Goal: Download file/media

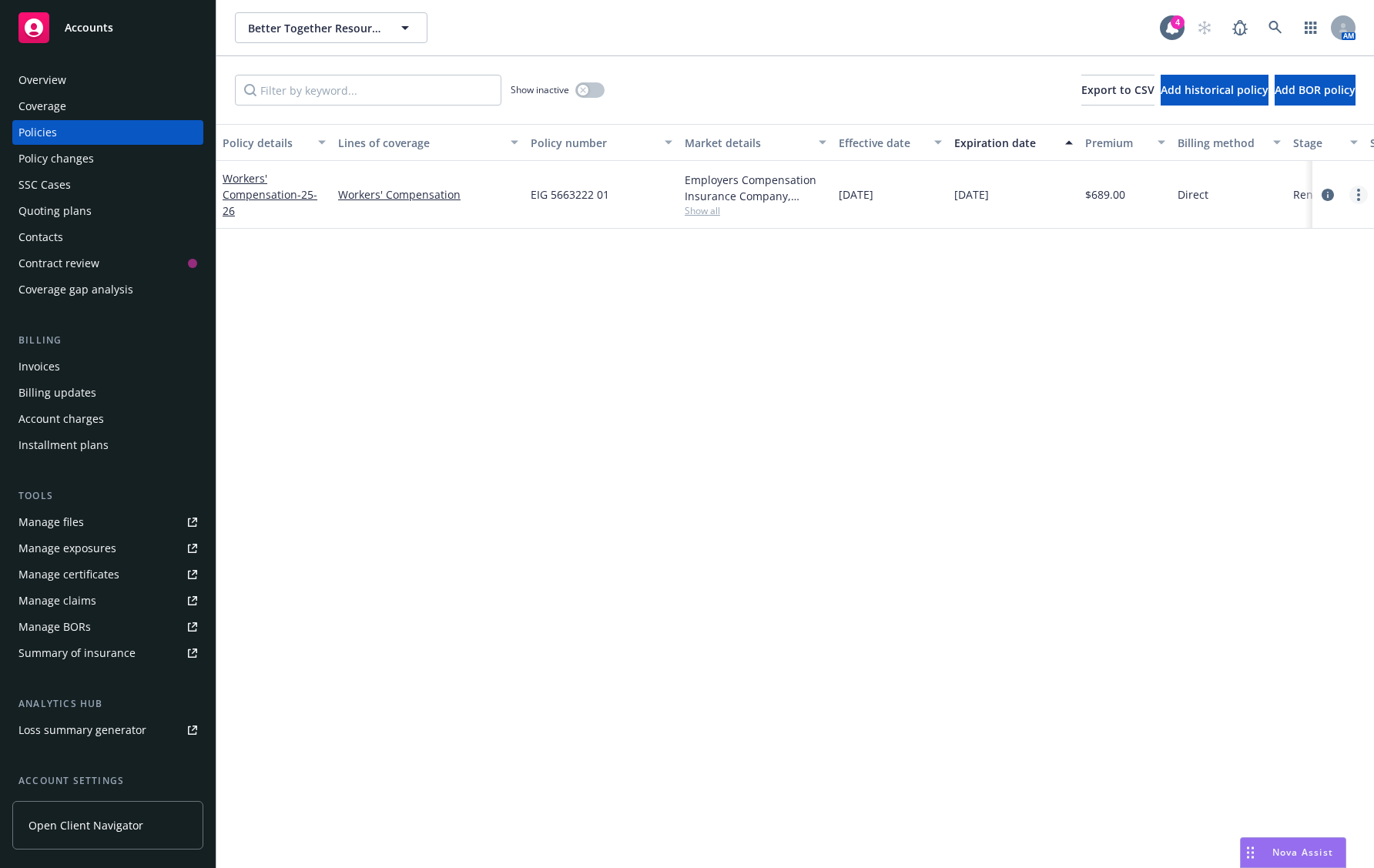
click at [1355, 185] on link "more" at bounding box center [1359, 194] width 19 height 19
click at [1279, 290] on link "End policy" at bounding box center [1277, 288] width 181 height 31
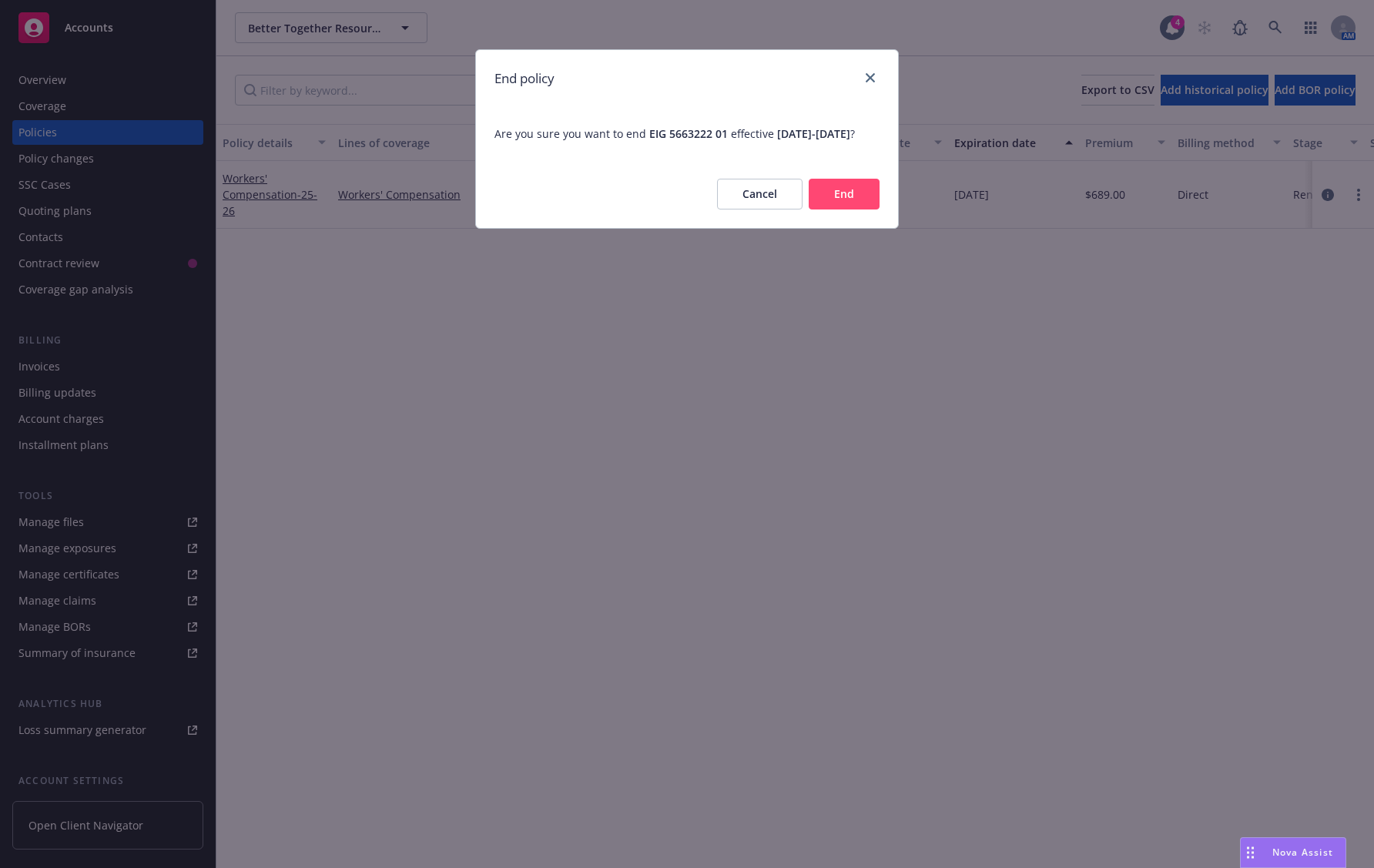
click at [852, 210] on button "End" at bounding box center [844, 194] width 71 height 31
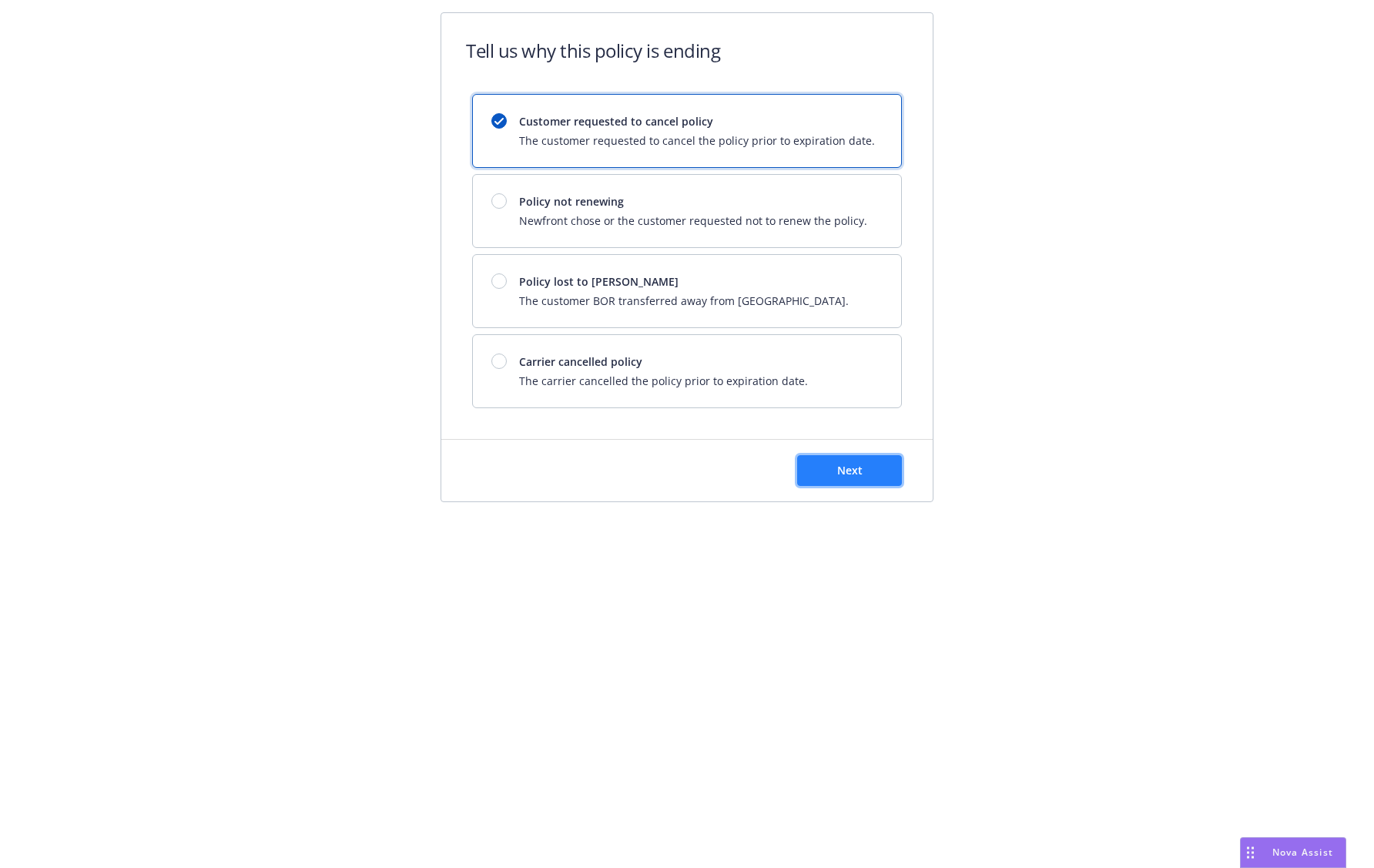
click at [851, 468] on span "Next" at bounding box center [850, 470] width 25 height 15
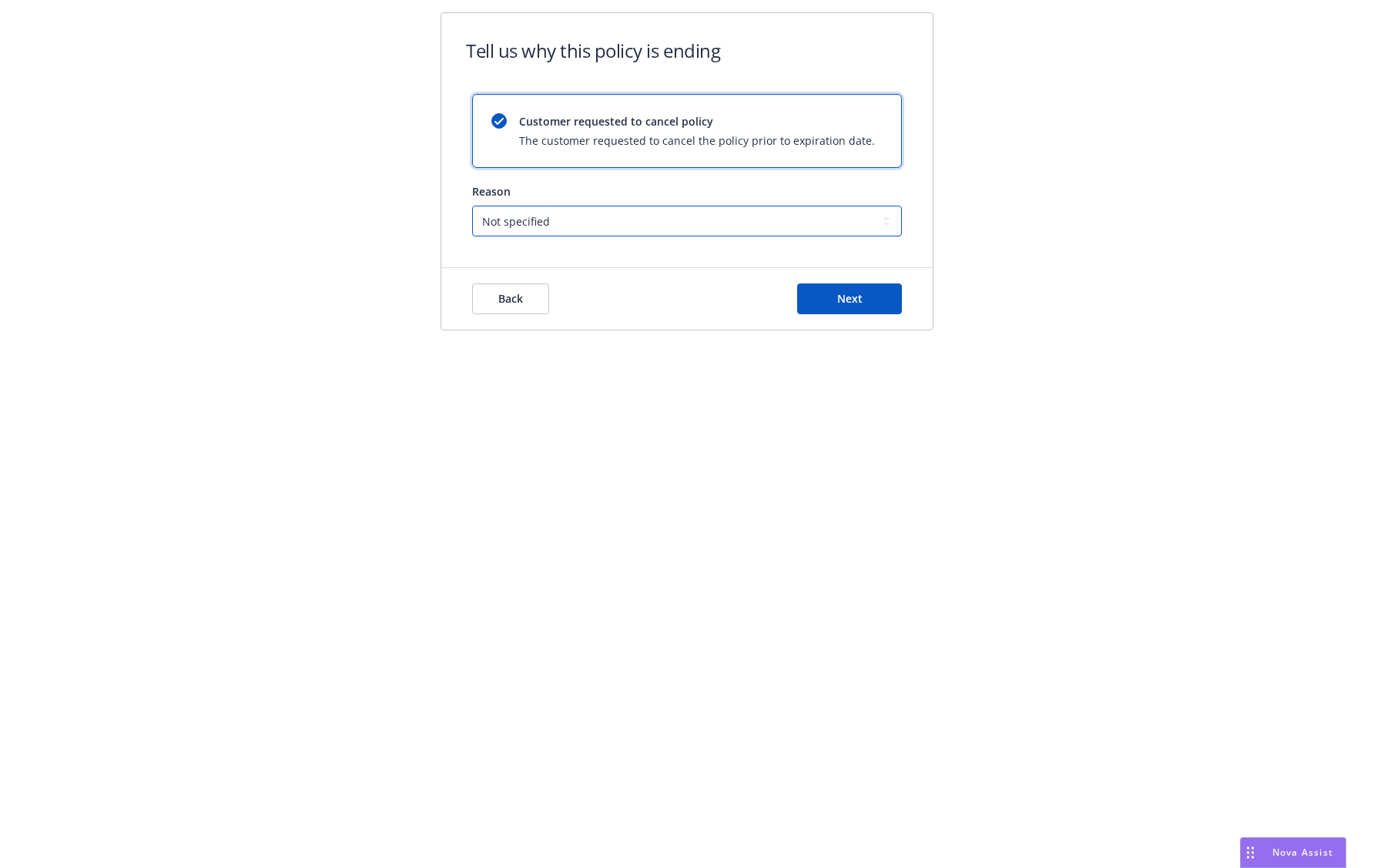
click at [690, 219] on select "Not specified Service Pricing Buyer change M&A, Bankruptcy, or Out of business …" at bounding box center [687, 221] width 430 height 31
select select "M&A, Bankruptcy, or Out of business"
click at [473, 205] on select "Not specified Service Pricing Buyer change M&A, Bankruptcy, or Out of business …" at bounding box center [687, 221] width 430 height 31
click at [819, 301] on button "Next" at bounding box center [849, 299] width 104 height 31
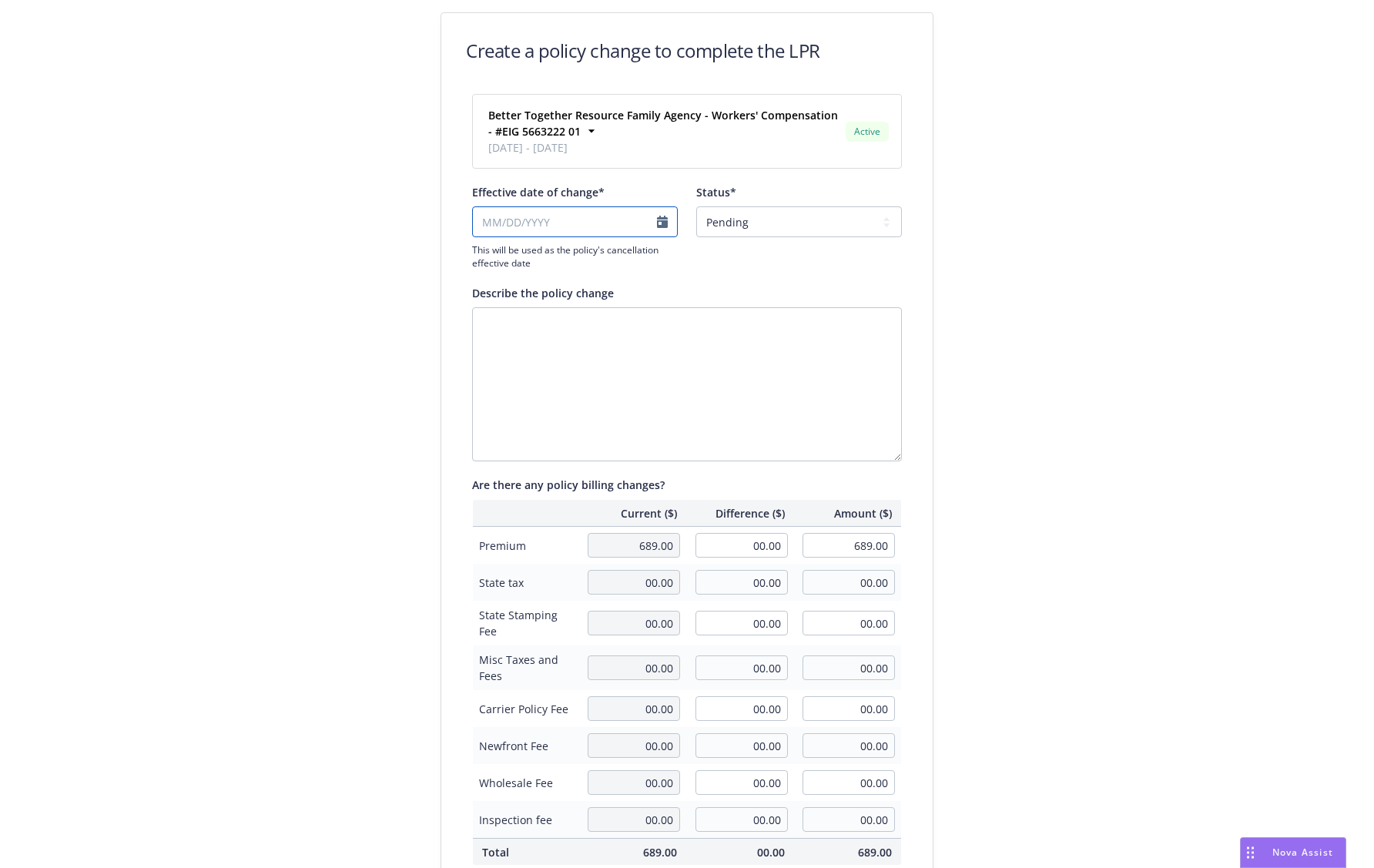
select select "August"
select select "2025"
click at [638, 231] on input "Effective date of change*" at bounding box center [575, 222] width 206 height 31
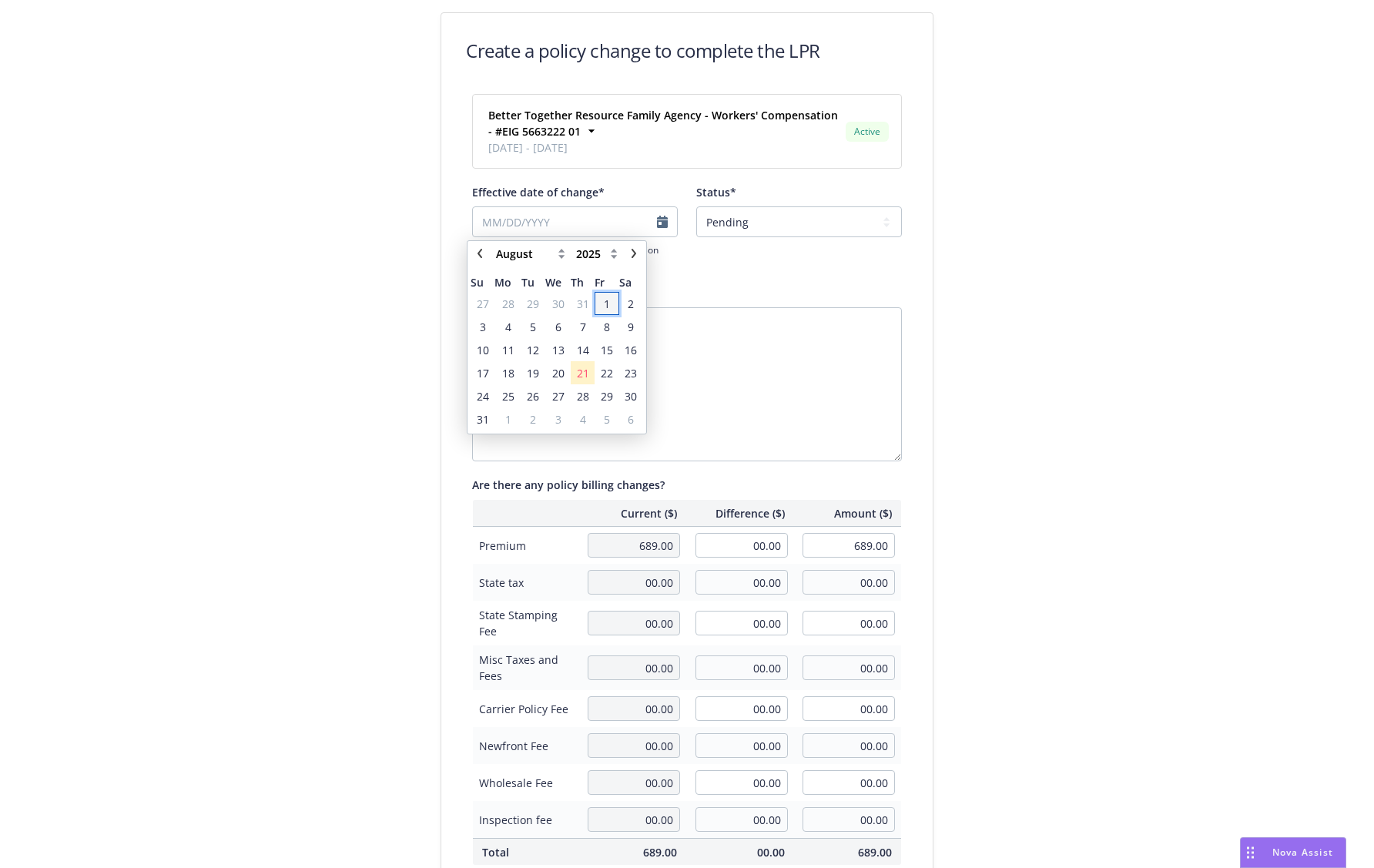
click at [604, 299] on span "1" at bounding box center [607, 304] width 6 height 16
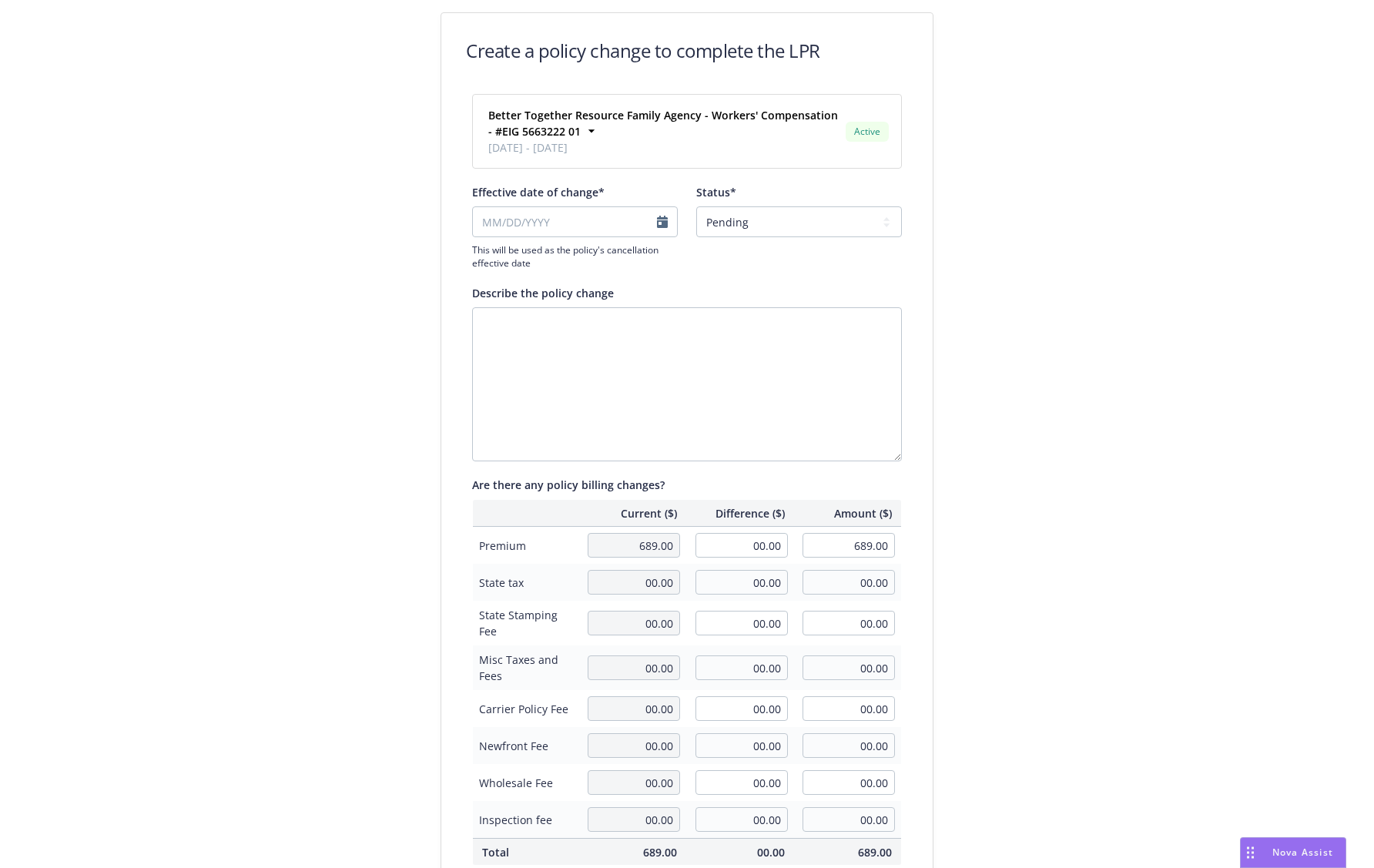
type input "08/01/2025"
click at [630, 341] on textarea "Describe the policy change" at bounding box center [687, 384] width 430 height 154
type textarea "Cancelled per insureds request"
click at [1054, 449] on div "Create a policy change to complete the LPR Better Together Resource Family Agen…" at bounding box center [687, 536] width 1374 height 1073
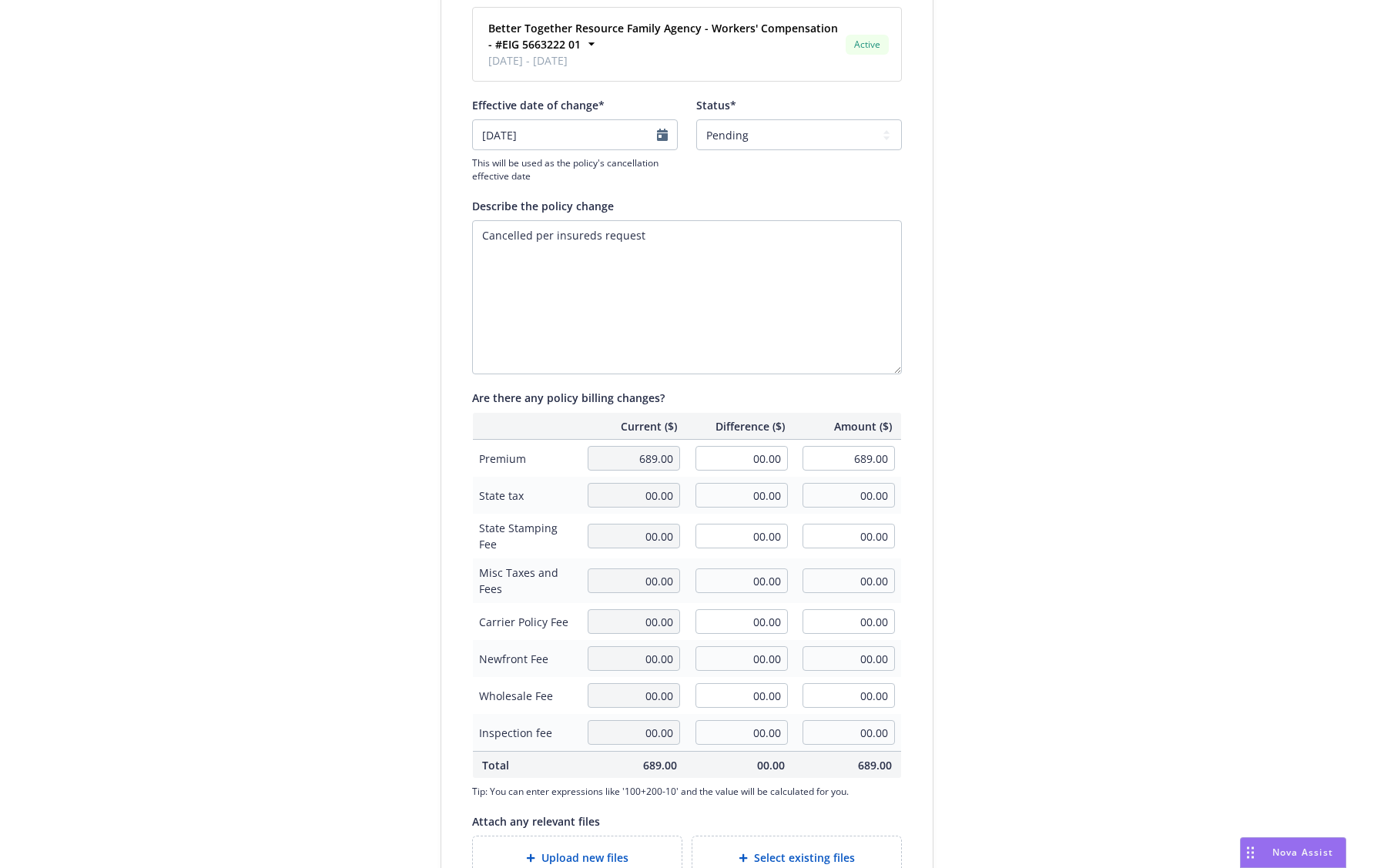
scroll to position [205, 0]
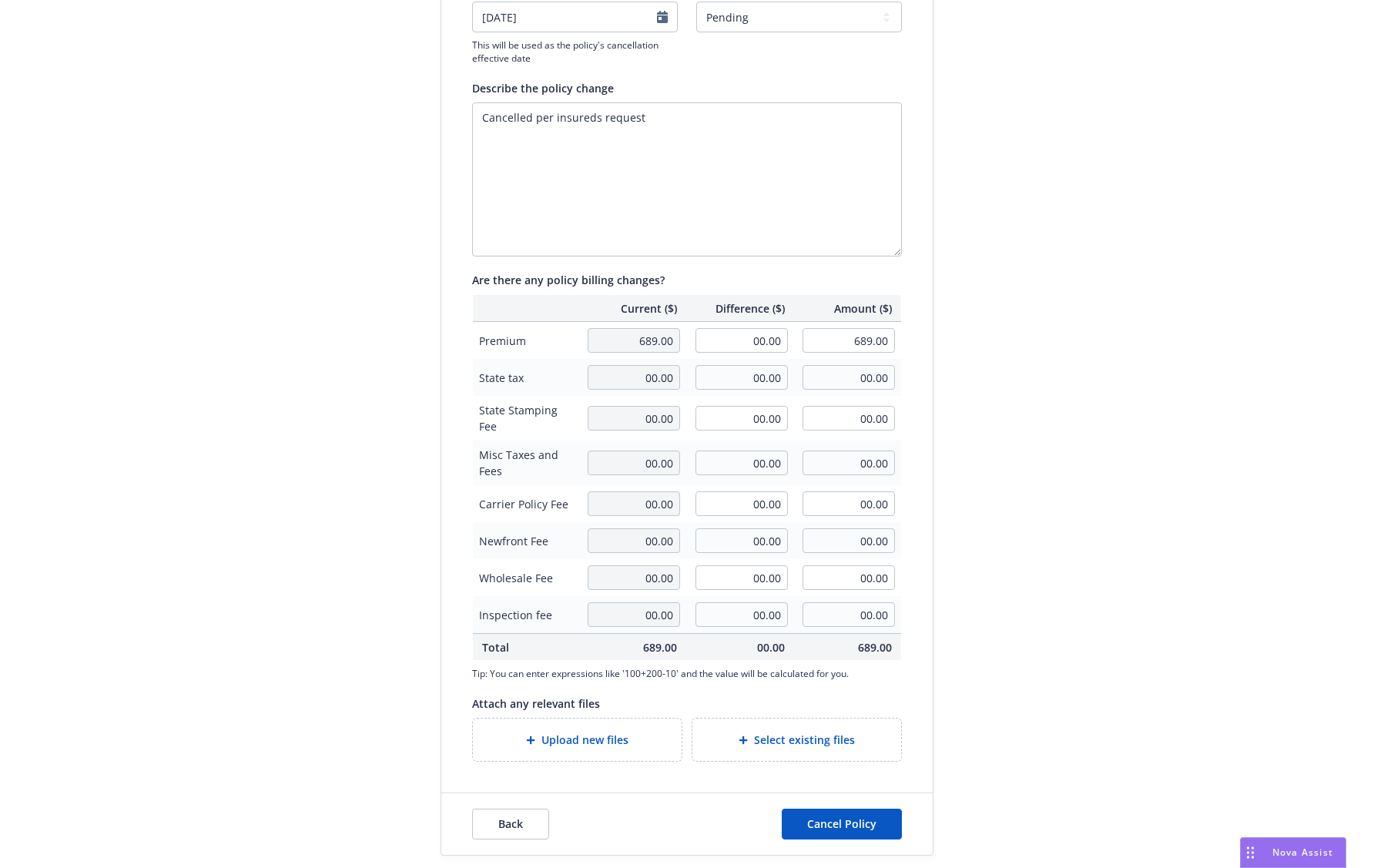
click at [634, 743] on div "Upload new files" at bounding box center [578, 739] width 184 height 18
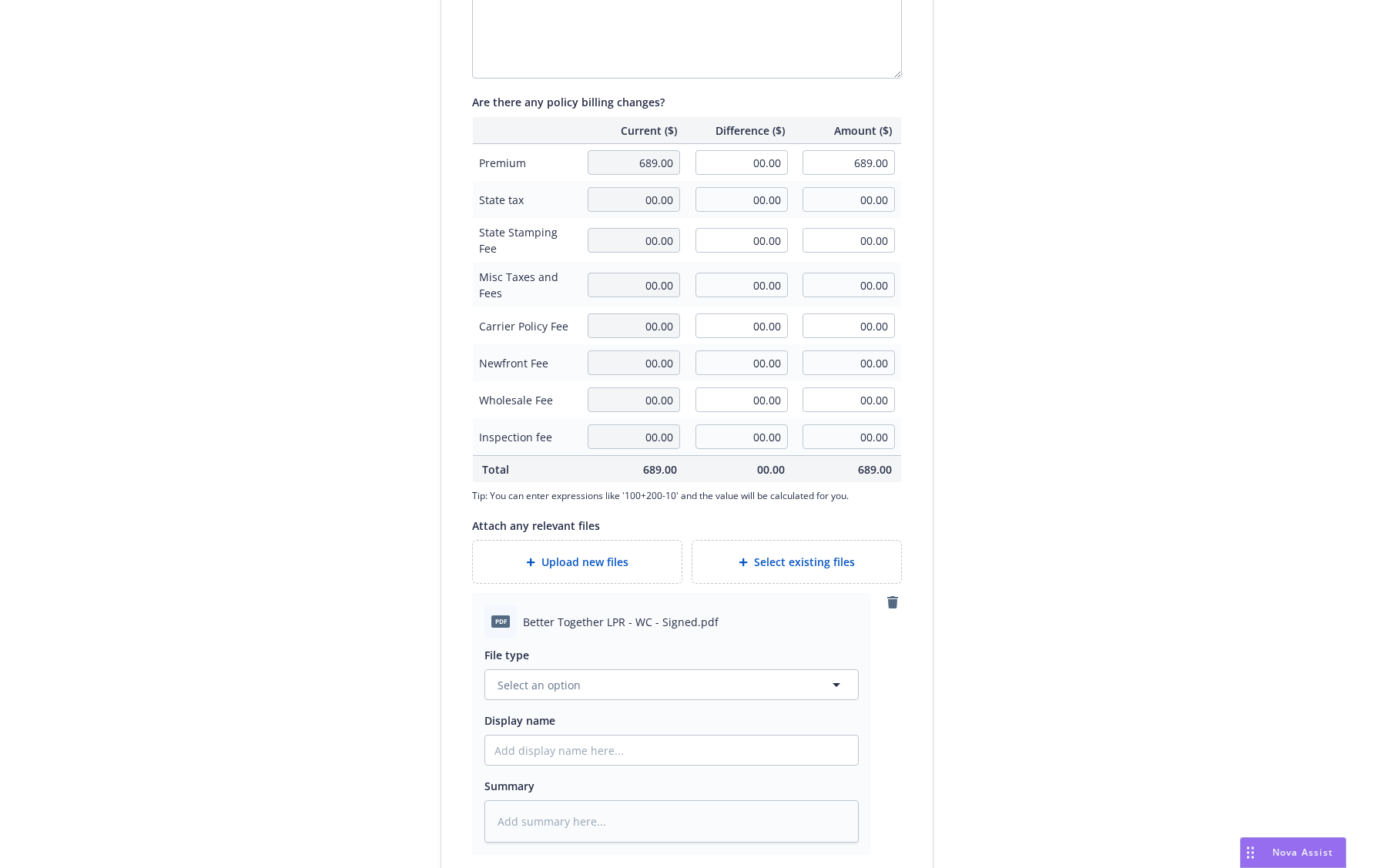
scroll to position [436, 0]
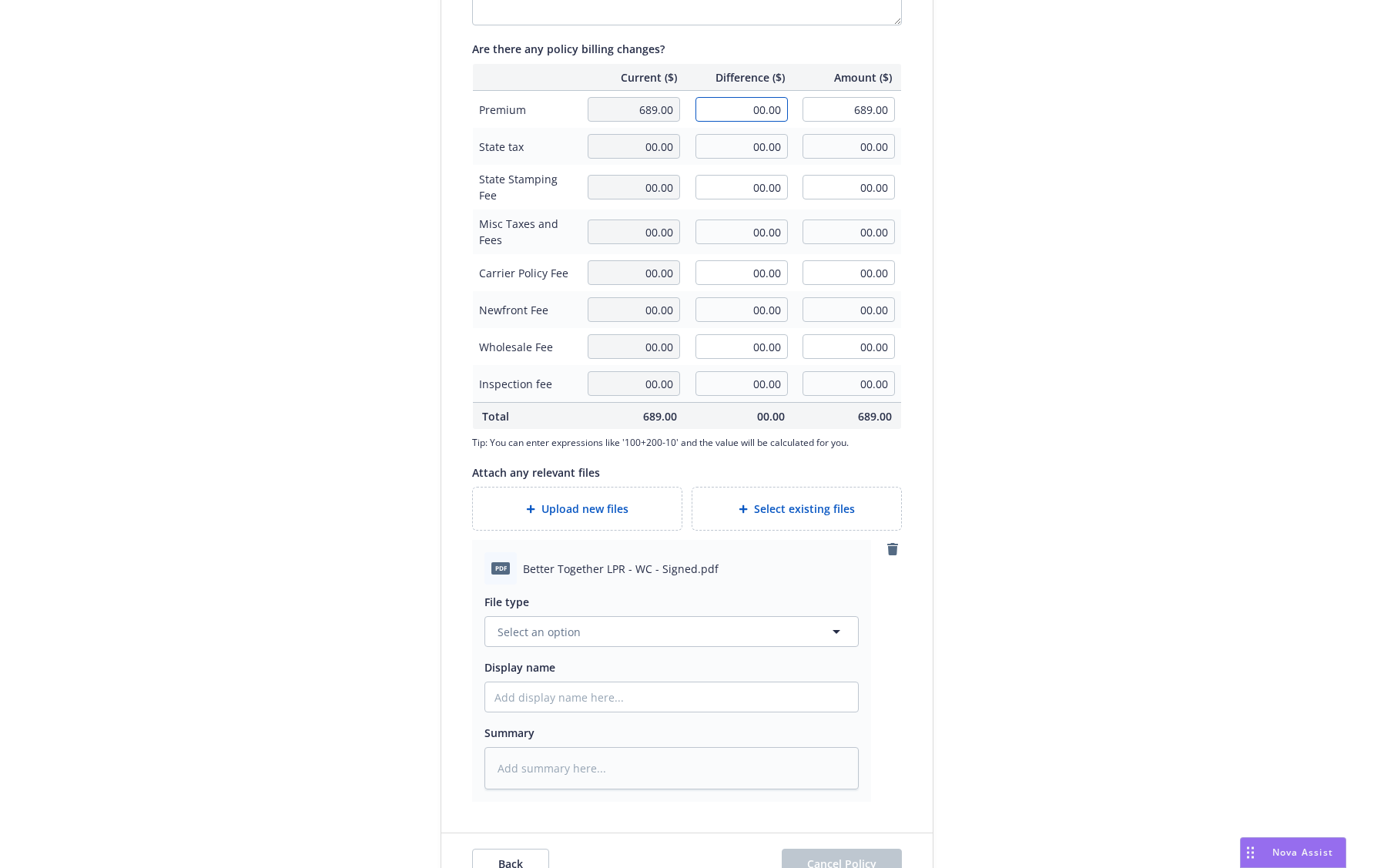
click at [745, 102] on input "00.00" at bounding box center [742, 109] width 92 height 24
type input "-689.00"
type input "00.00"
click at [990, 292] on div "Create a policy change to complete the LPR Better Together Resource Family Agen…" at bounding box center [687, 235] width 1374 height 1344
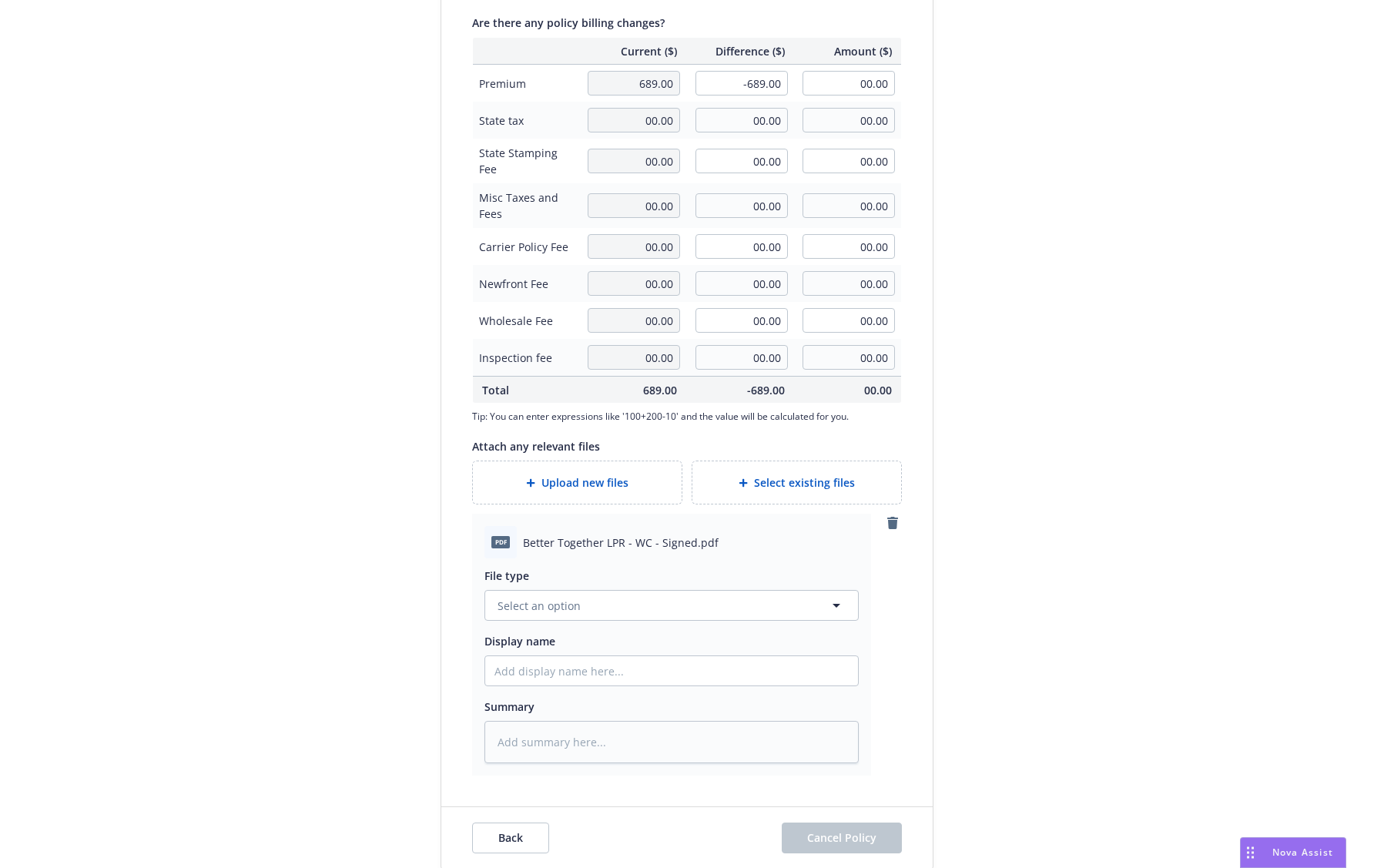
scroll to position [476, 0]
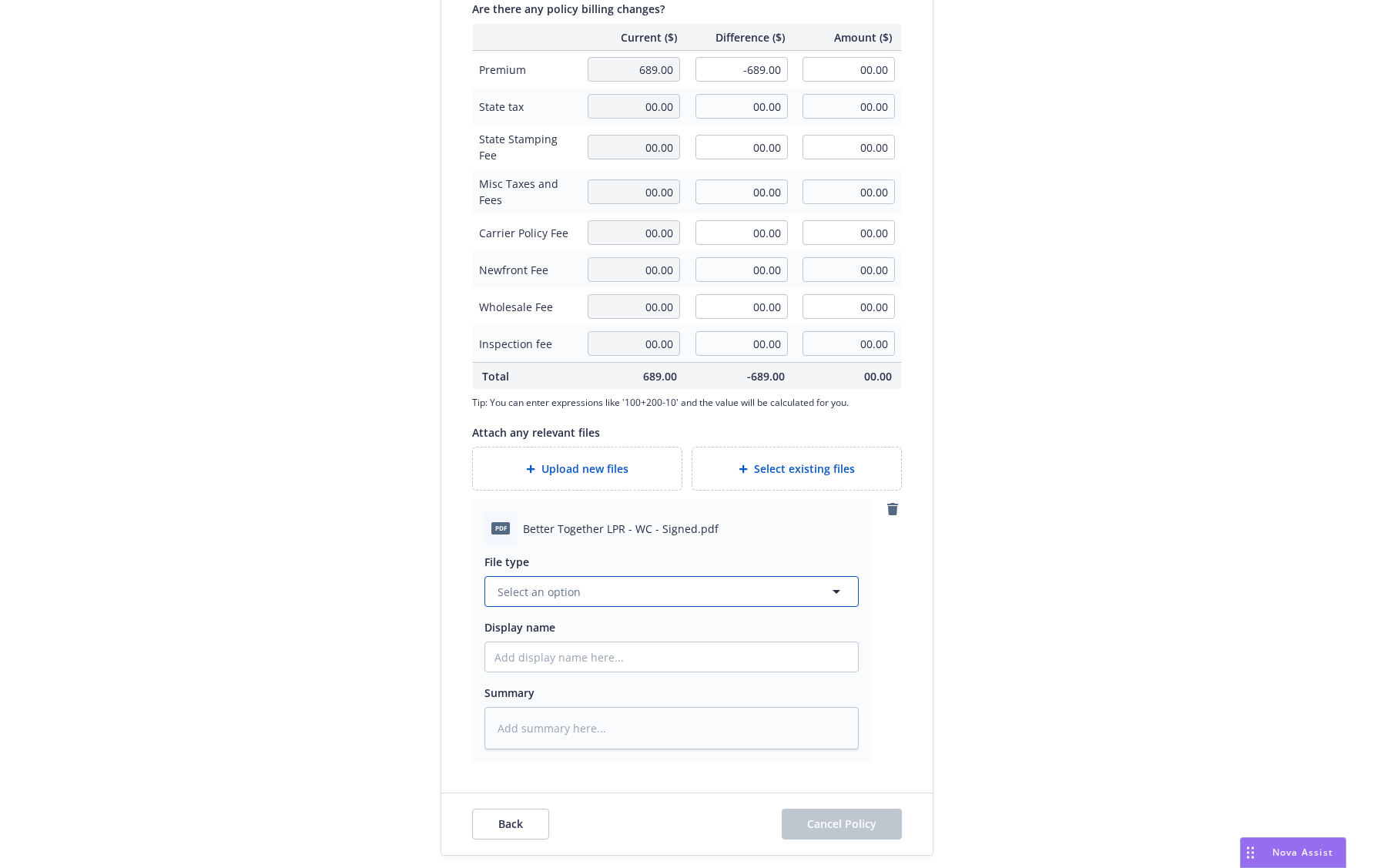
click at [696, 592] on button "Select an option" at bounding box center [672, 591] width 375 height 31
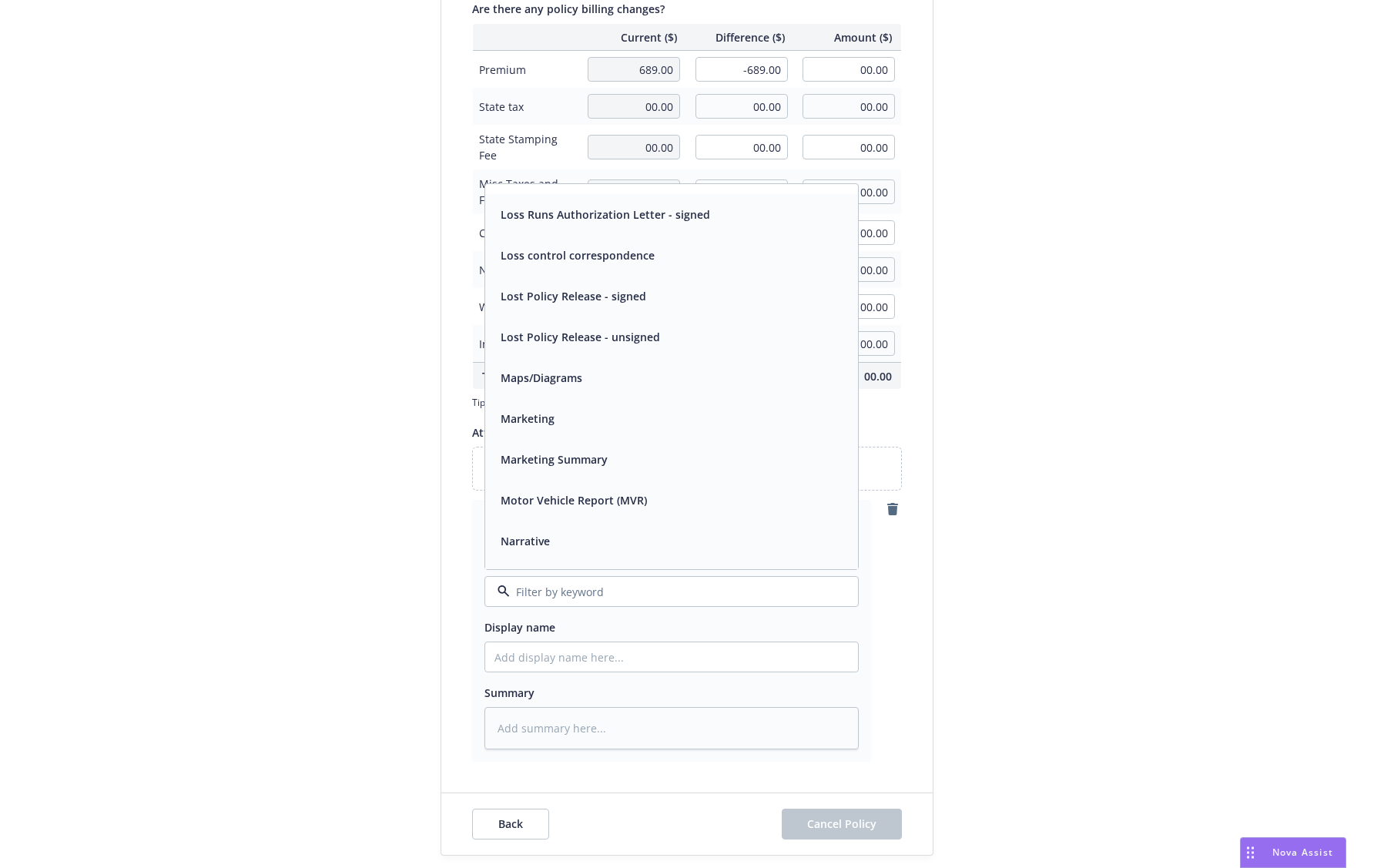
scroll to position [4004, 0]
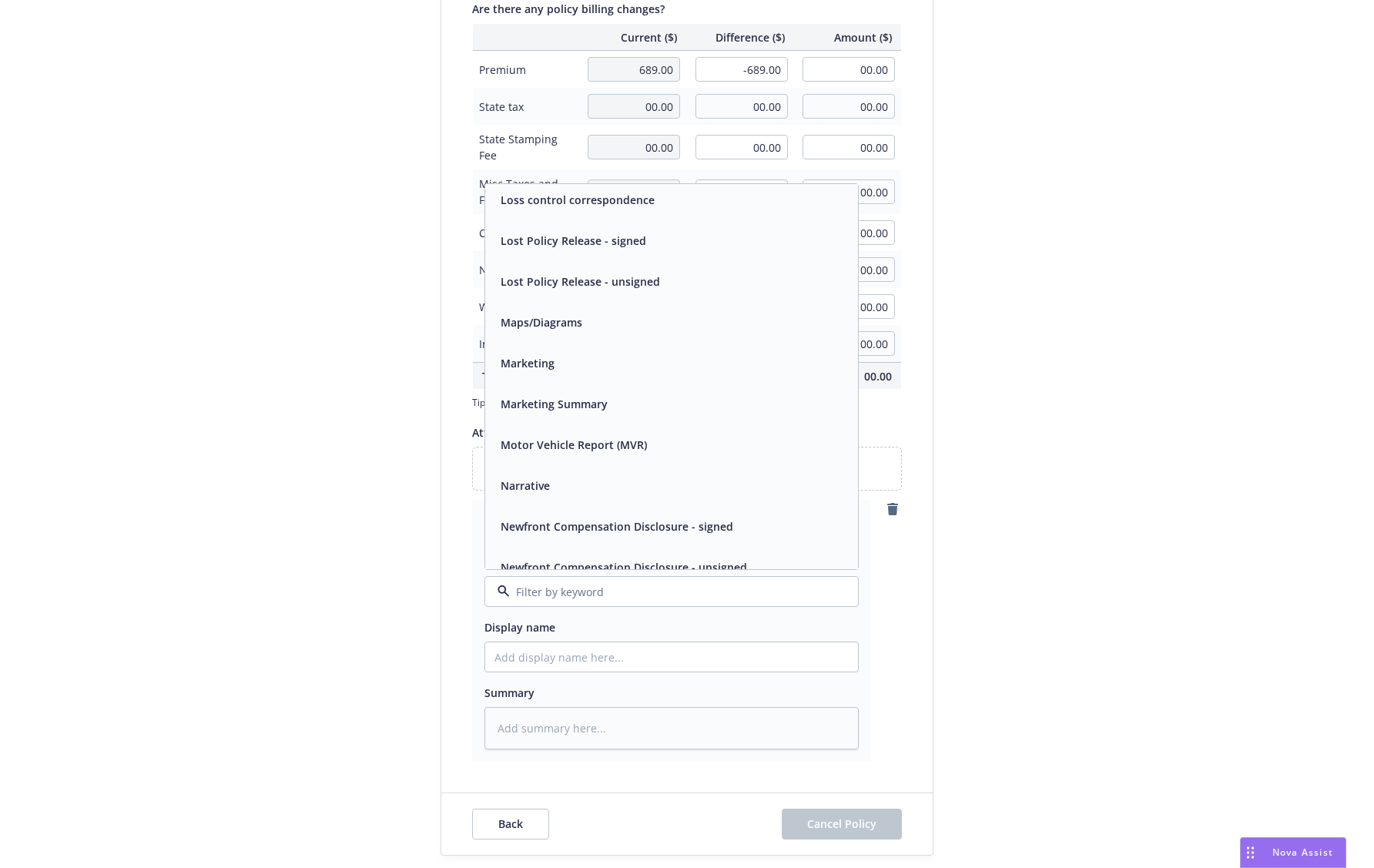
click at [695, 248] on div "Lost Policy Release - signed" at bounding box center [672, 241] width 354 height 23
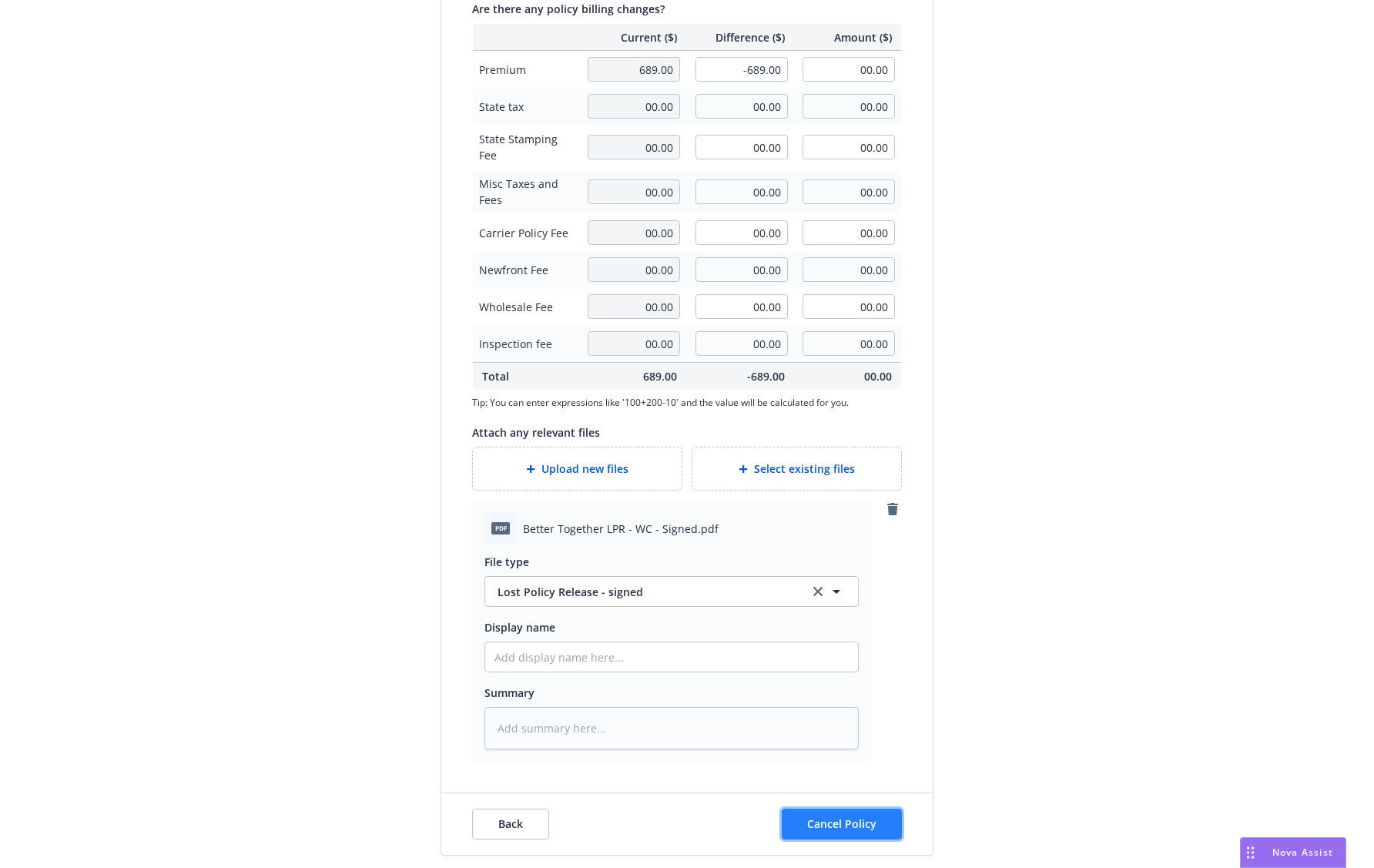
click at [844, 833] on button "Cancel Policy" at bounding box center [842, 824] width 120 height 31
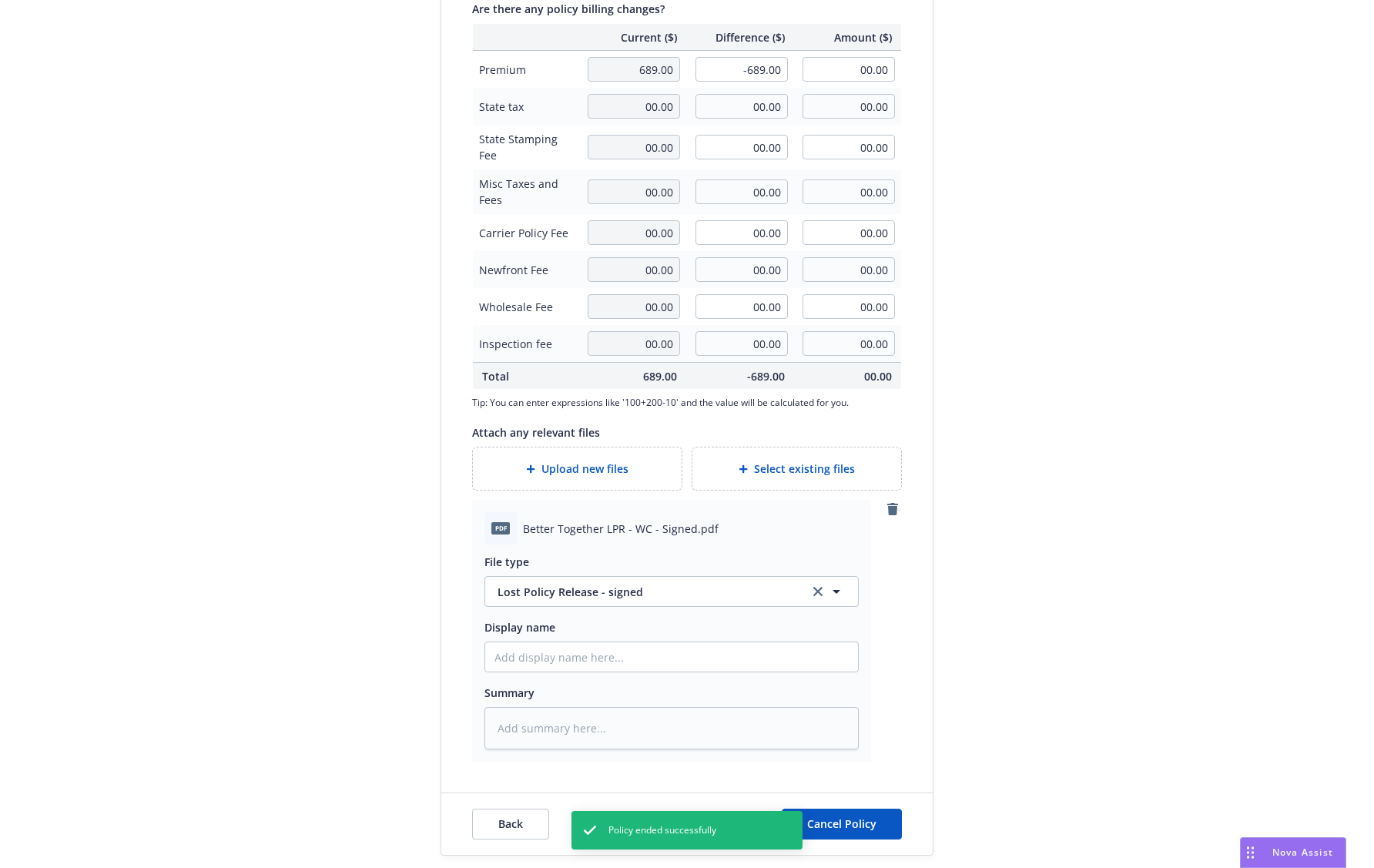
scroll to position [40, 0]
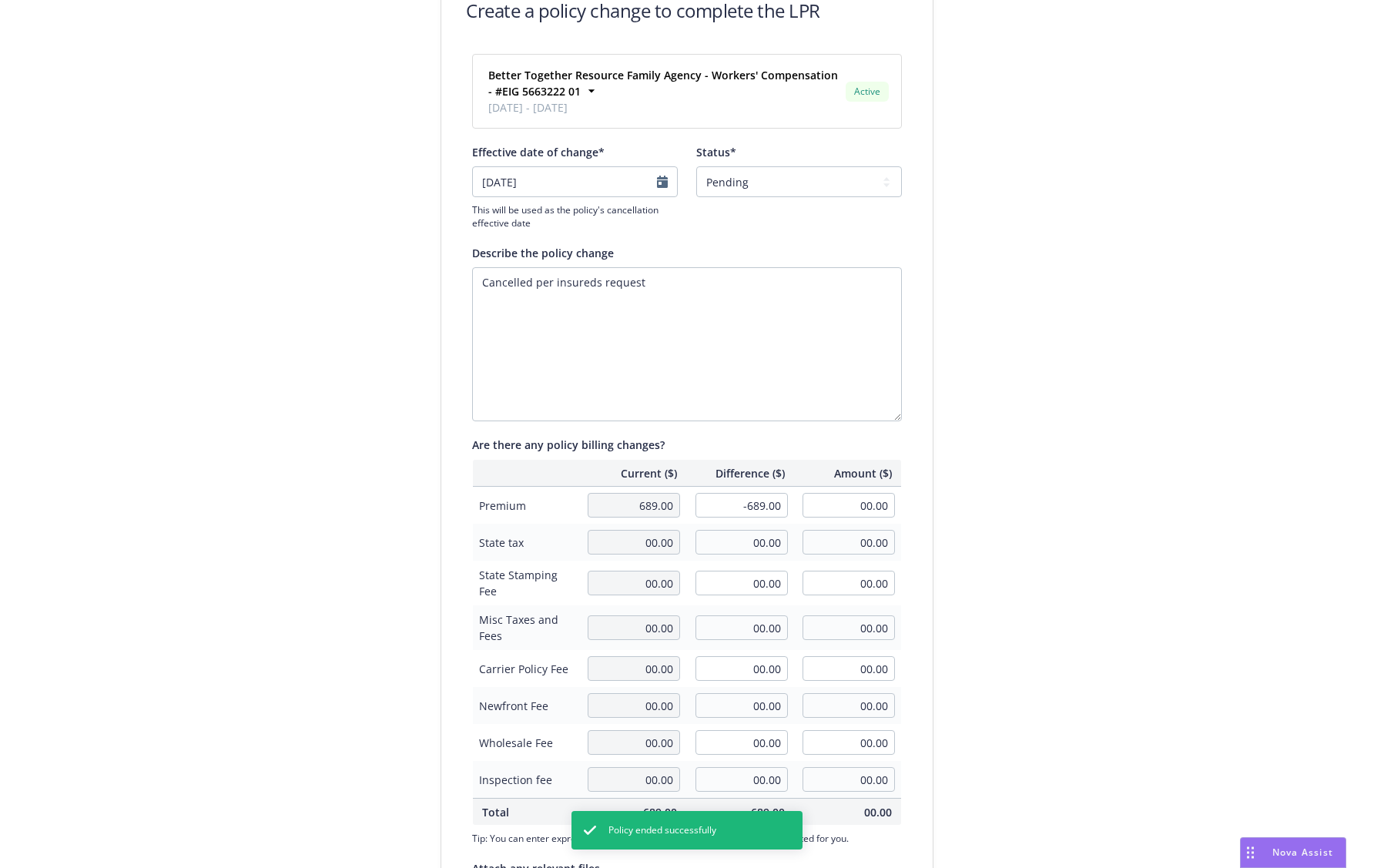
type textarea "x"
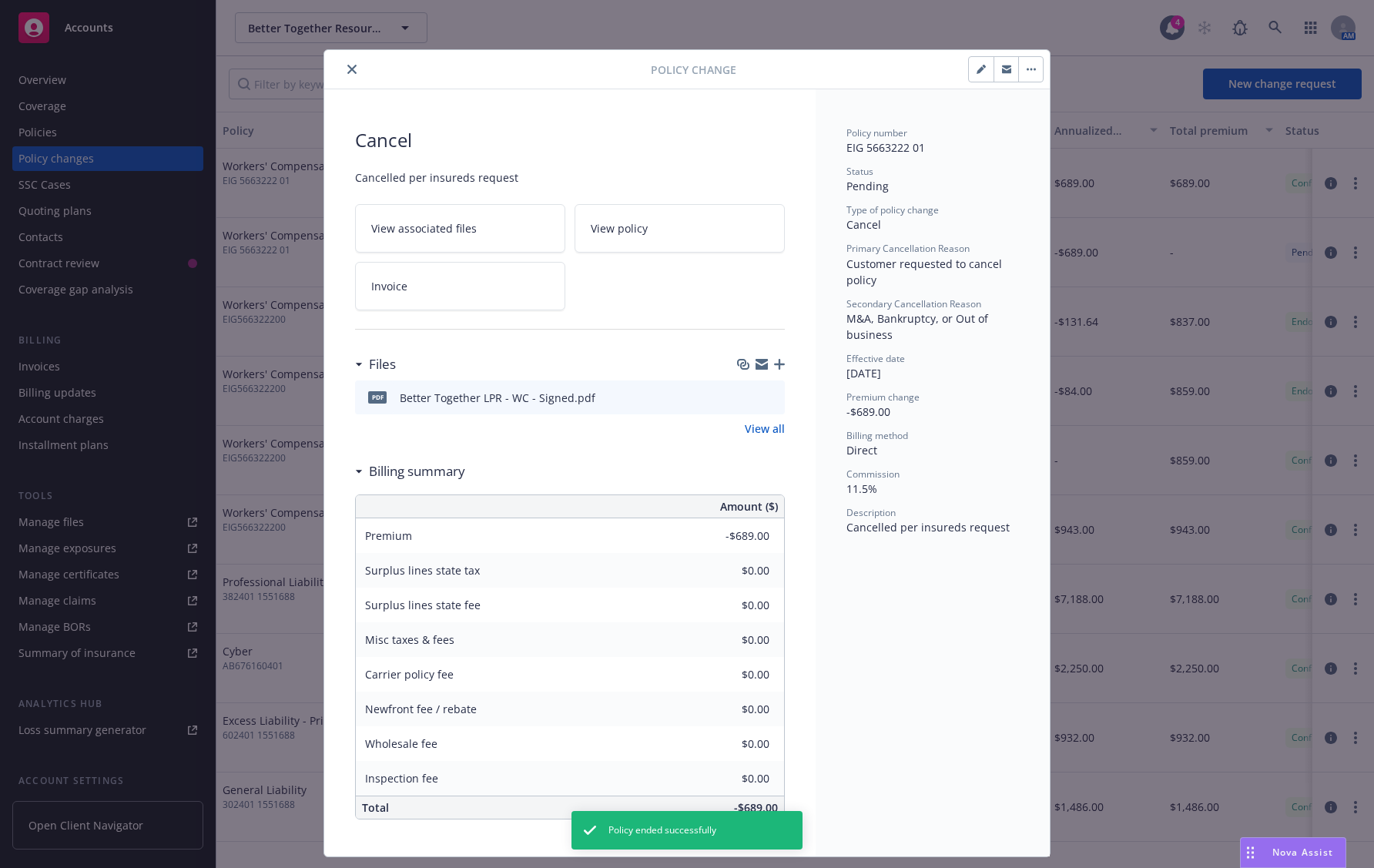
click at [347, 66] on icon "close" at bounding box center [351, 69] width 9 height 9
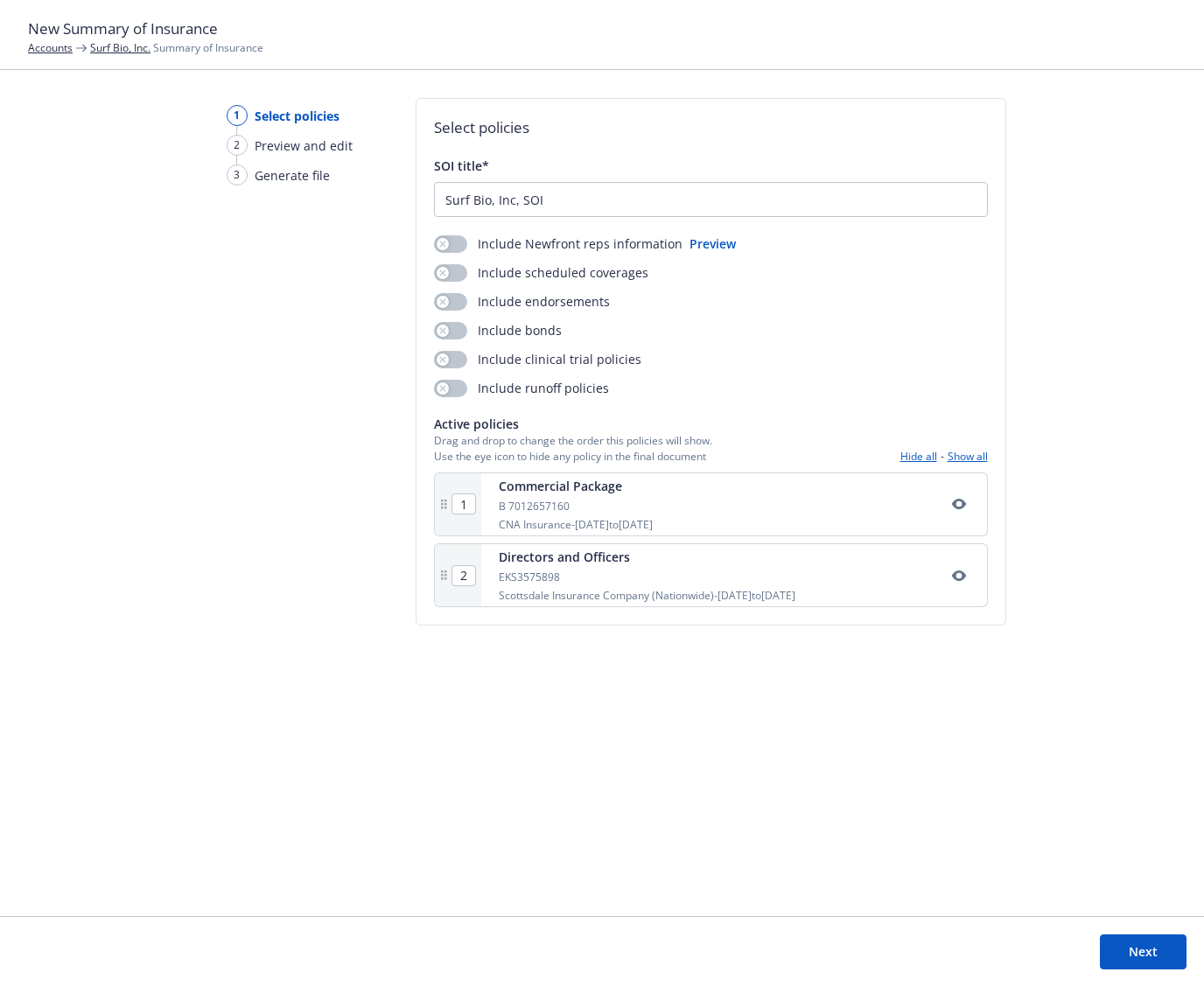
click at [1134, 941] on button "Next" at bounding box center [1143, 952] width 86 height 35
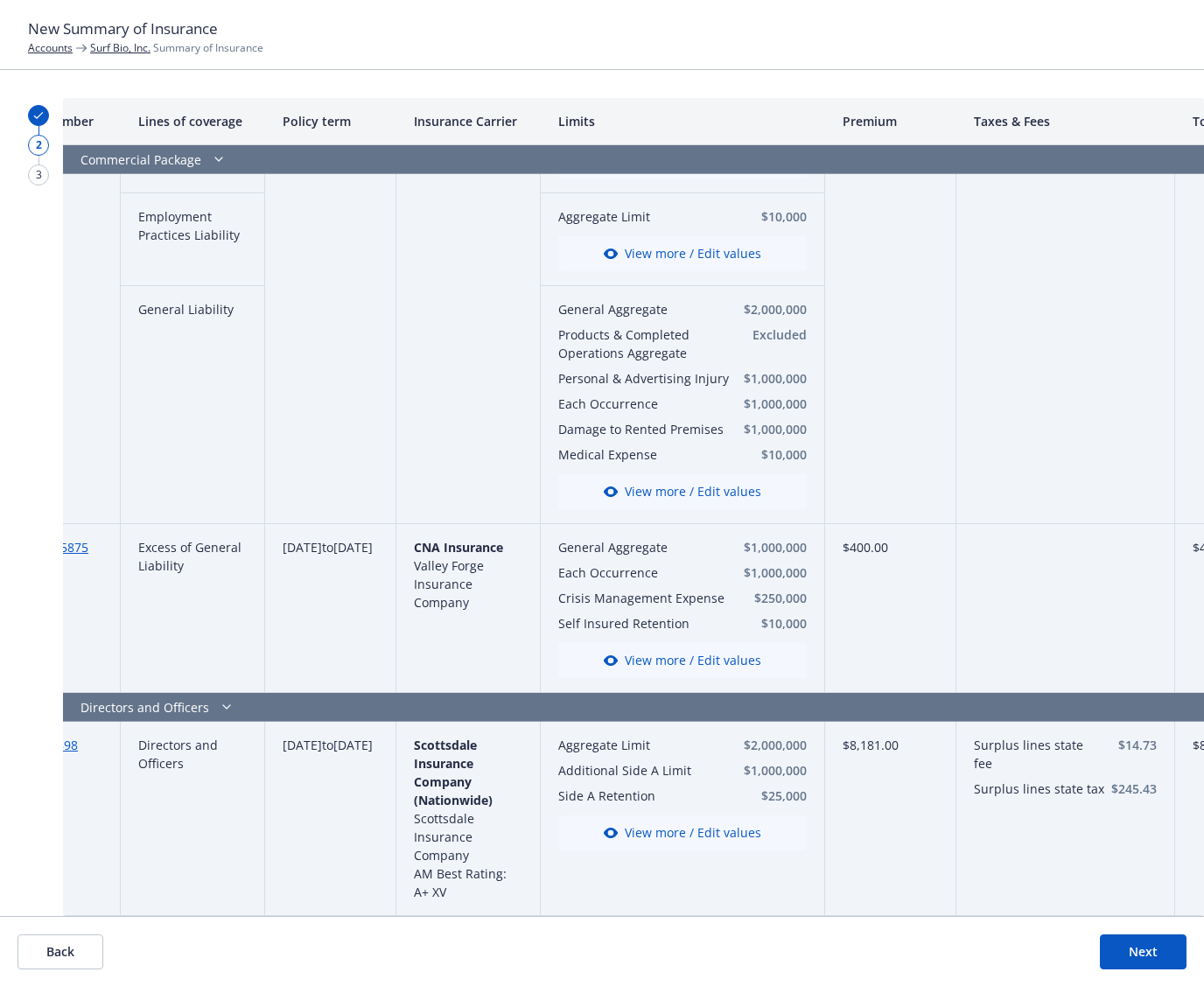
scroll to position [482, 0]
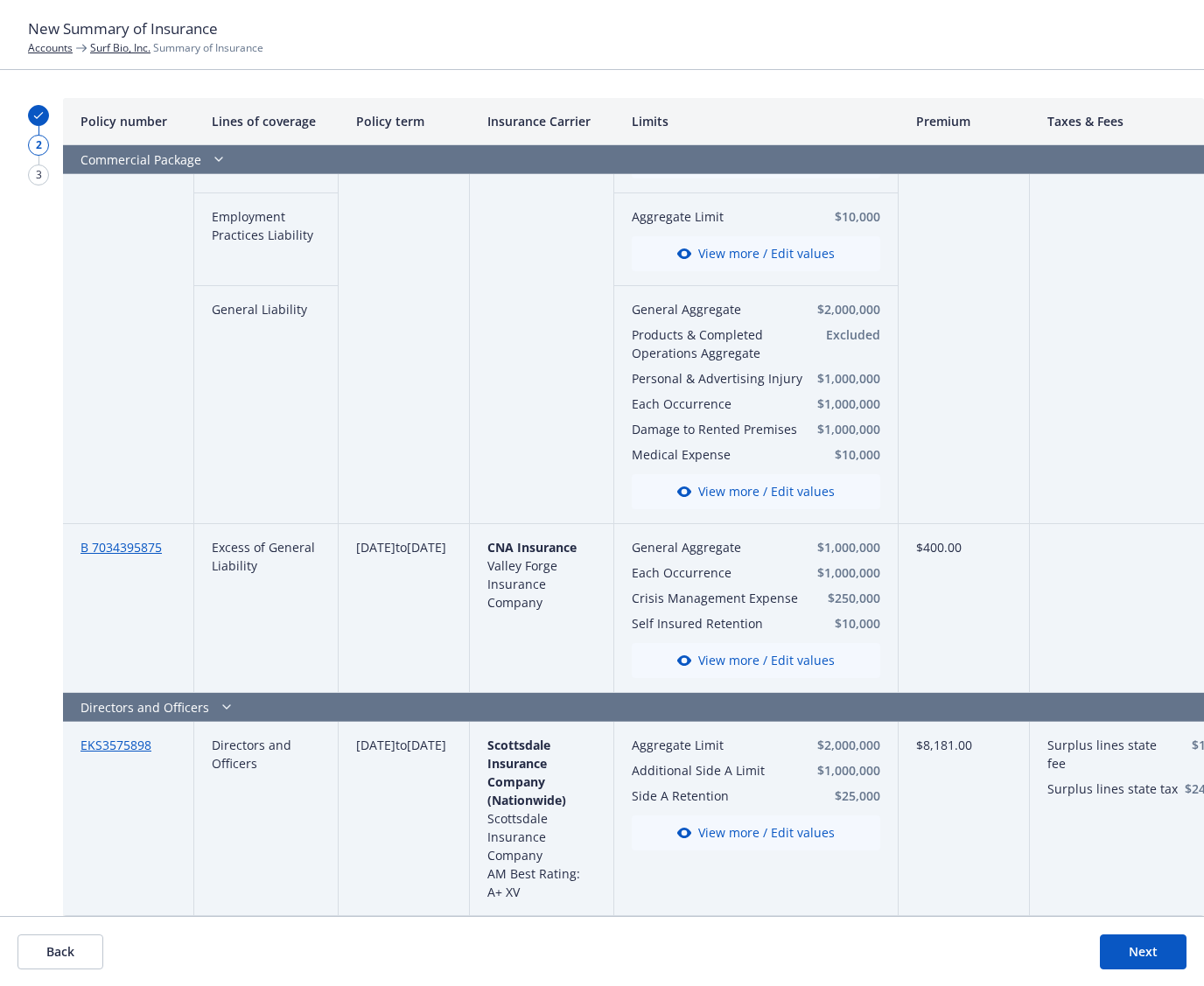
click at [1135, 943] on button "Next" at bounding box center [1143, 952] width 86 height 35
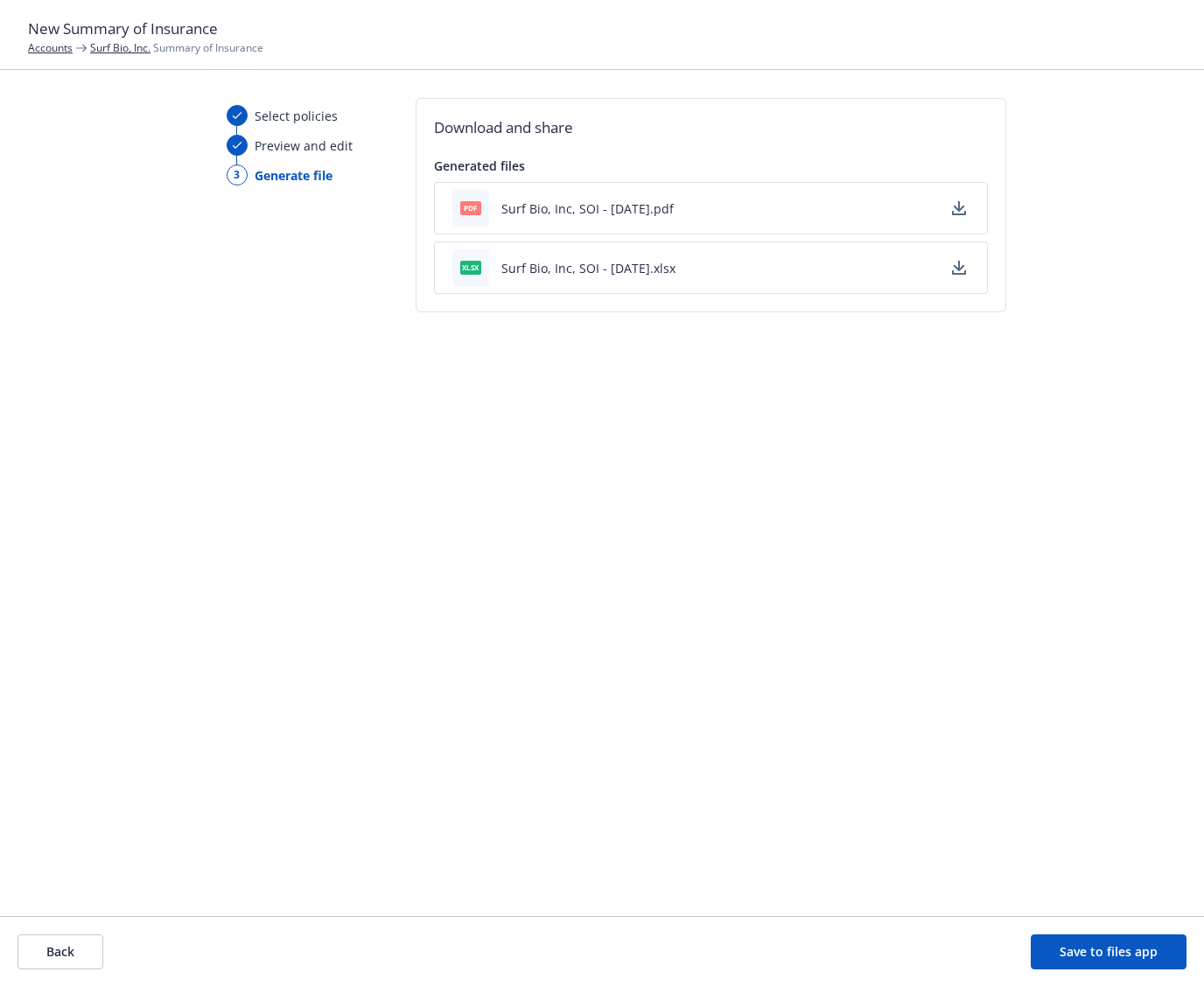
click at [1062, 946] on button "Save to files app" at bounding box center [1107, 952] width 155 height 35
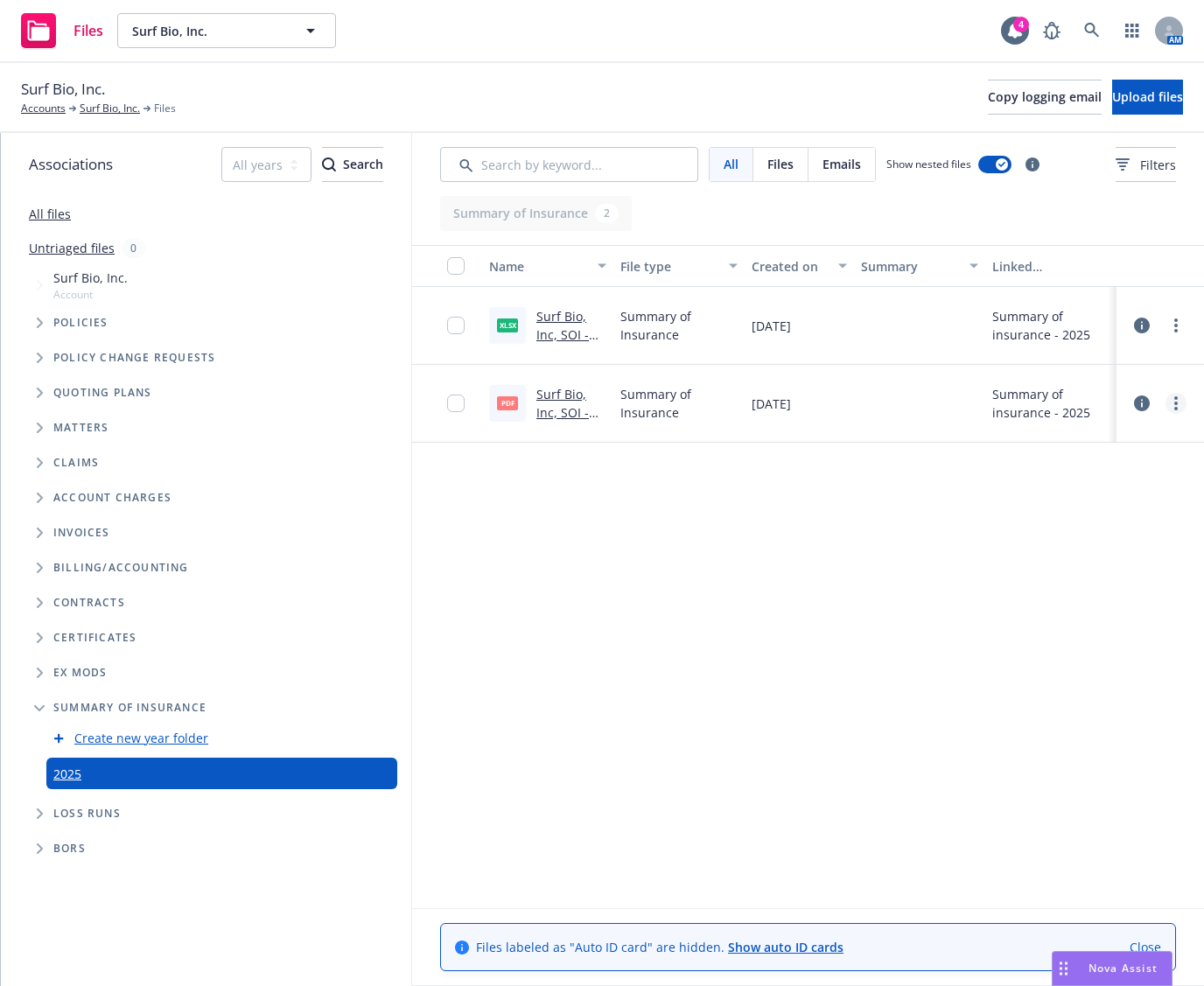
click at [1170, 405] on link "more" at bounding box center [1176, 402] width 21 height 21
click at [1104, 487] on link "Download" at bounding box center [1097, 474] width 174 height 35
click at [451, 482] on div "Name File type Created on Summary Linked associations xlsx Surf Bio, Inc, SOI -…" at bounding box center [807, 577] width 791 height 663
click at [205, 300] on div "Surf Bio, Inc. Account" at bounding box center [214, 285] width 392 height 40
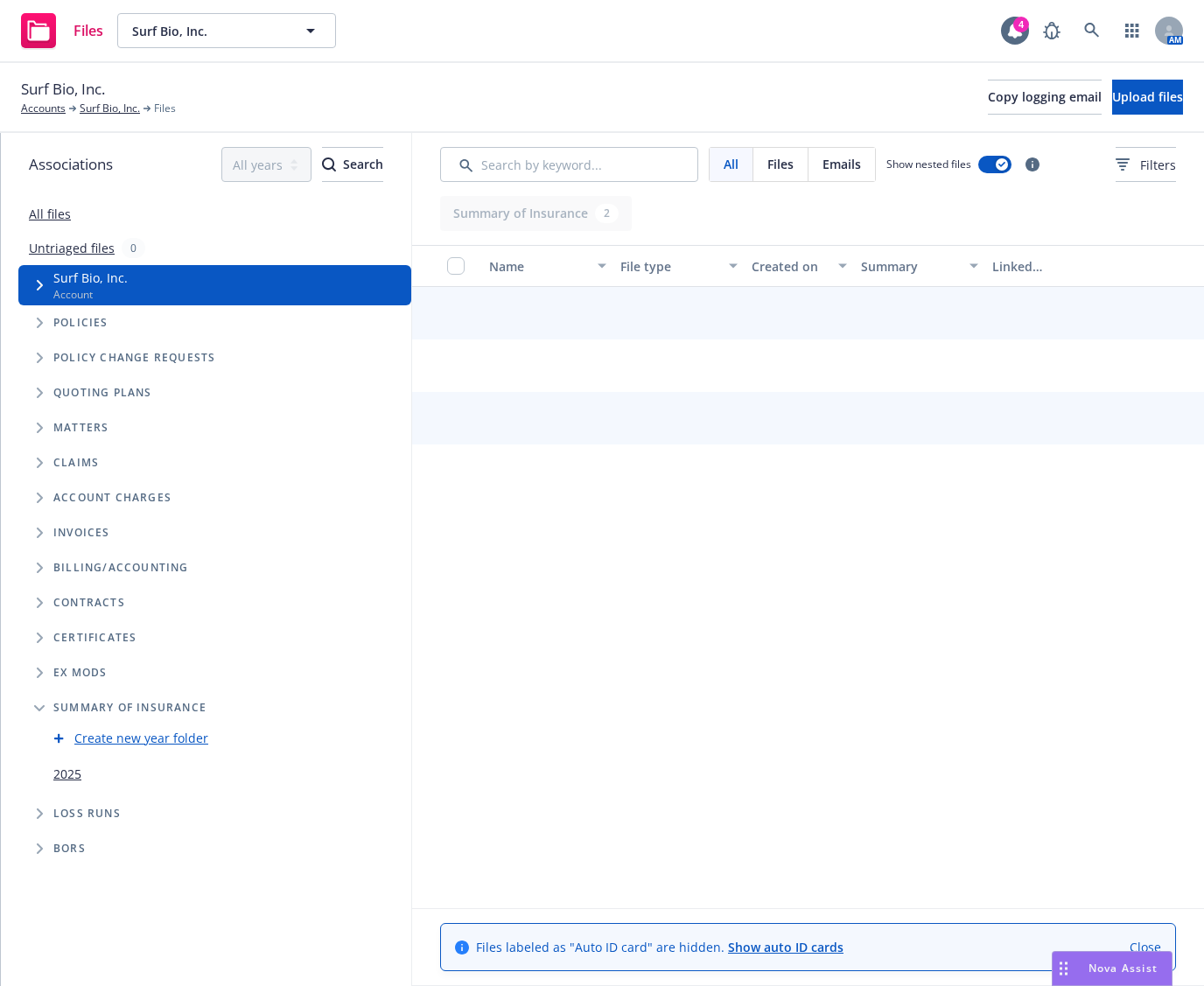
click at [98, 318] on span "Policies" at bounding box center [81, 323] width 55 height 10
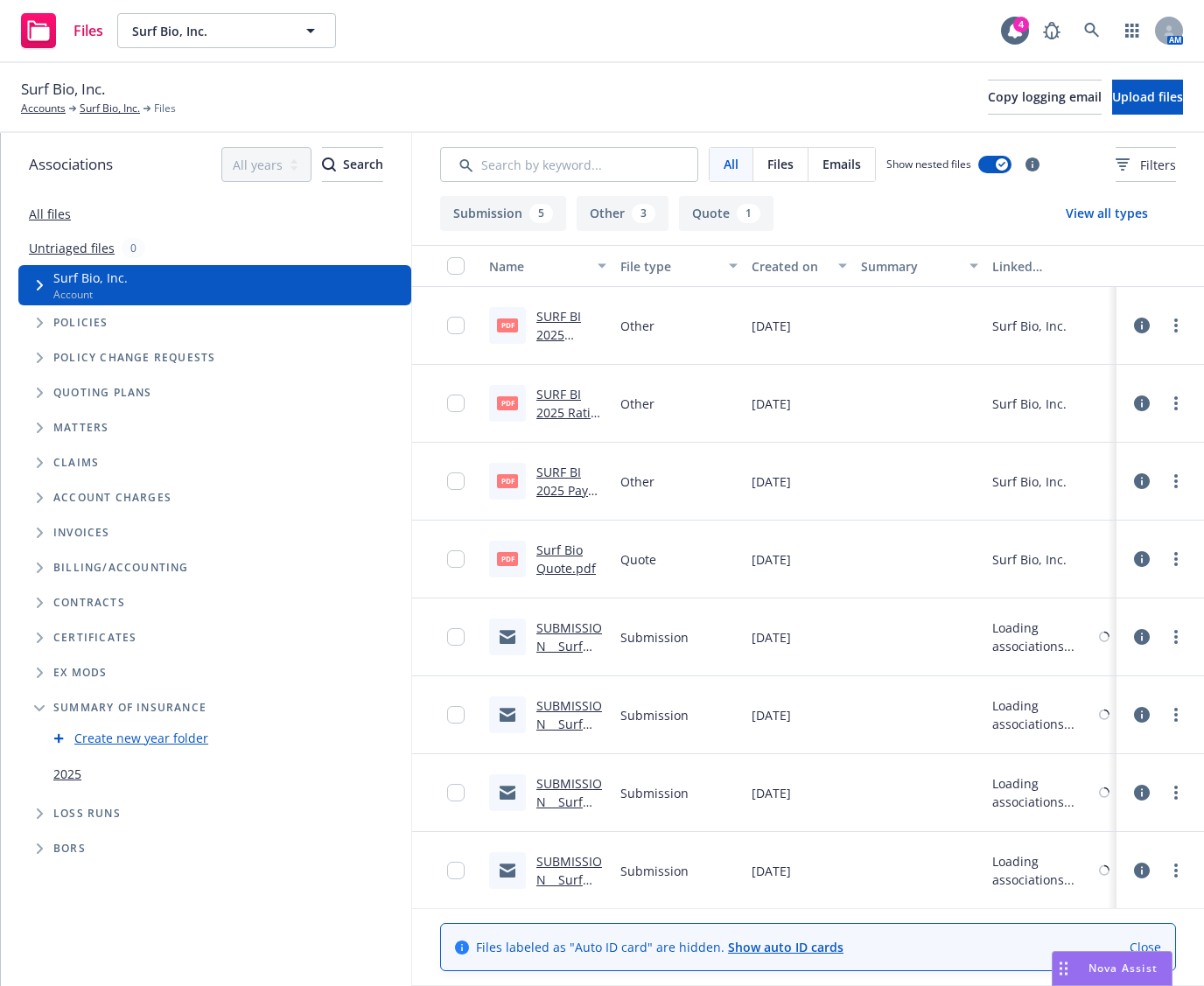
click at [38, 323] on icon "Tree Example" at bounding box center [40, 323] width 7 height 10
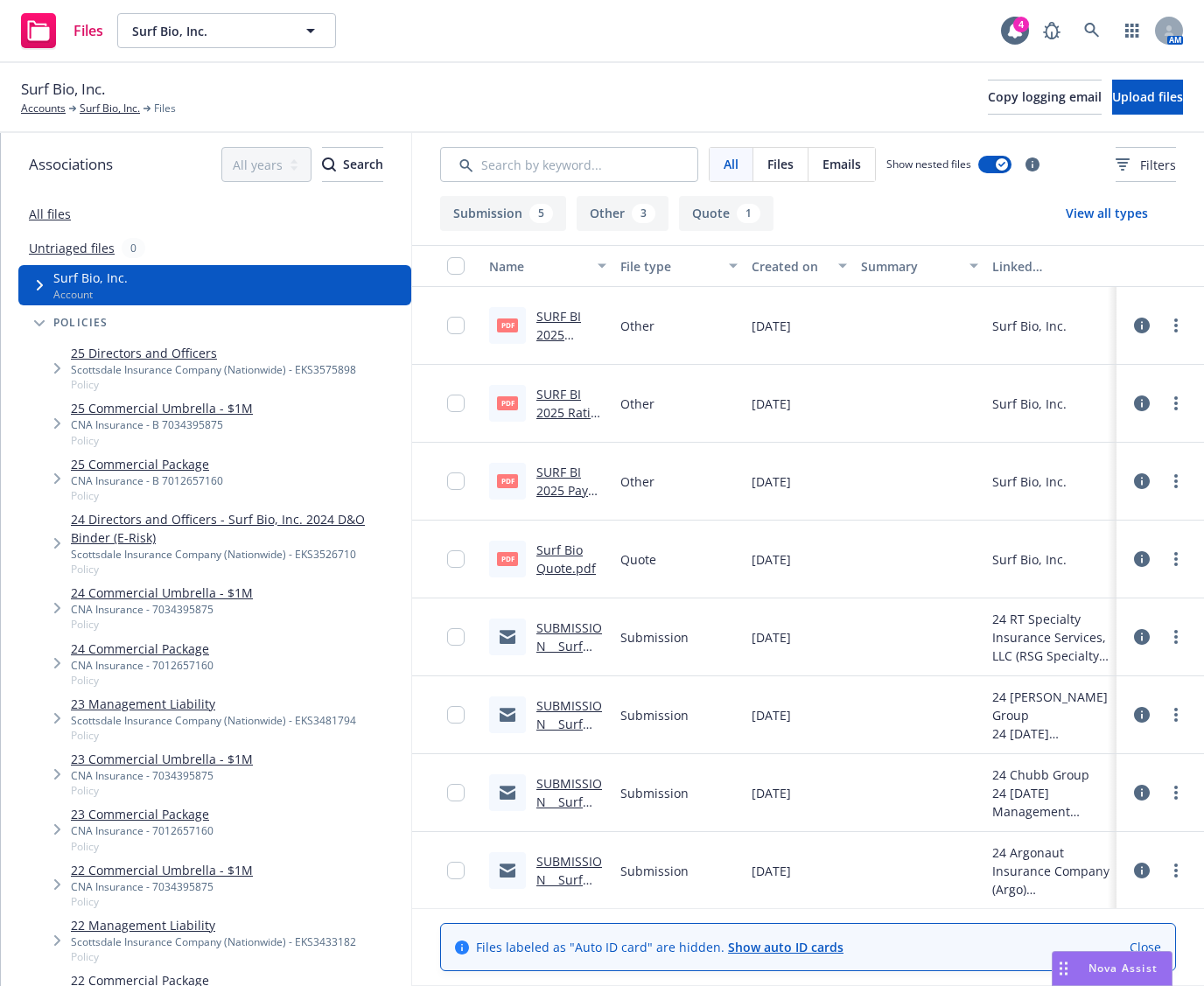
click at [154, 348] on link "25 Directors and Officers" at bounding box center [213, 353] width 285 height 18
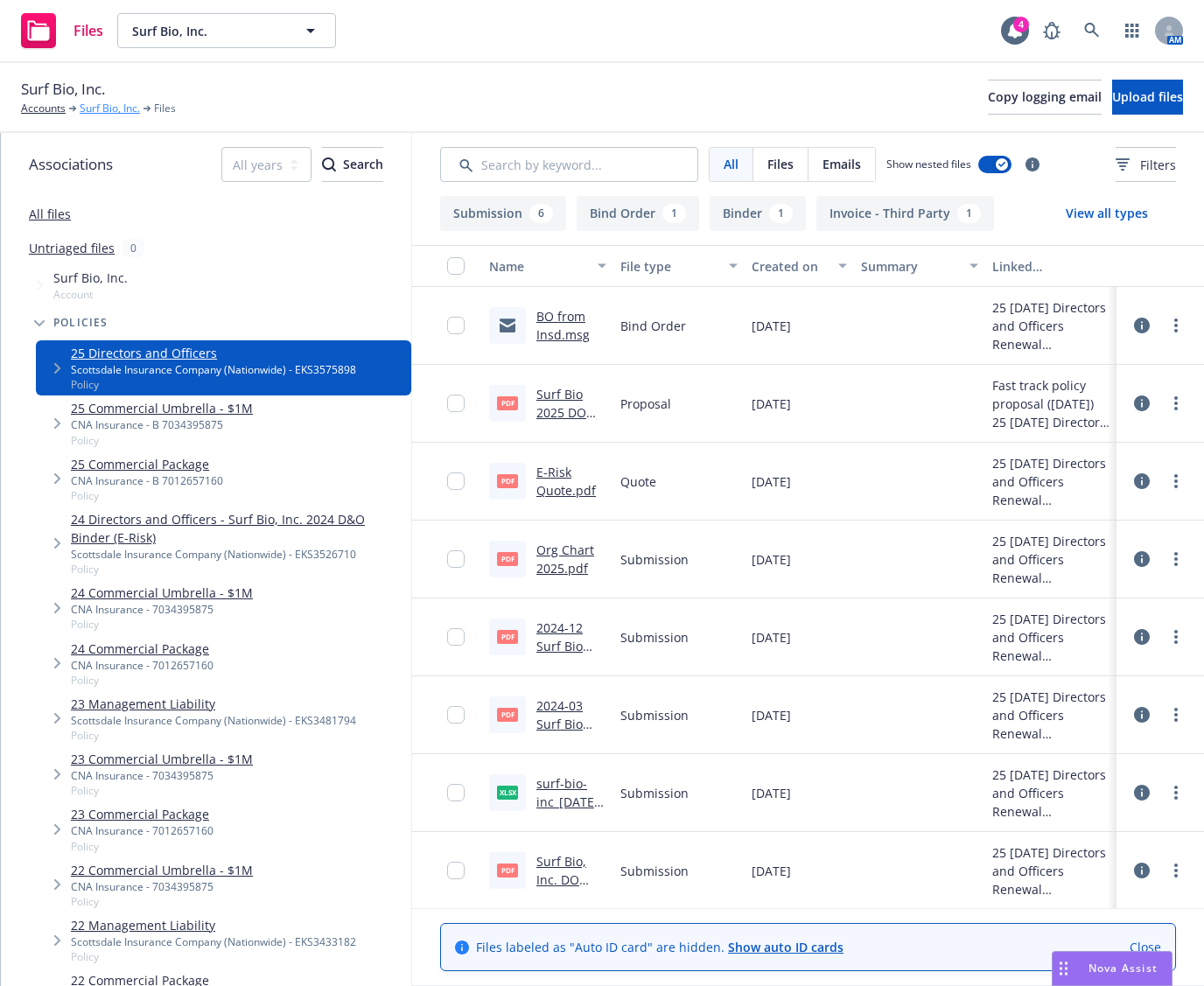
click at [92, 113] on link "Surf Bio, Inc." at bounding box center [110, 108] width 61 height 16
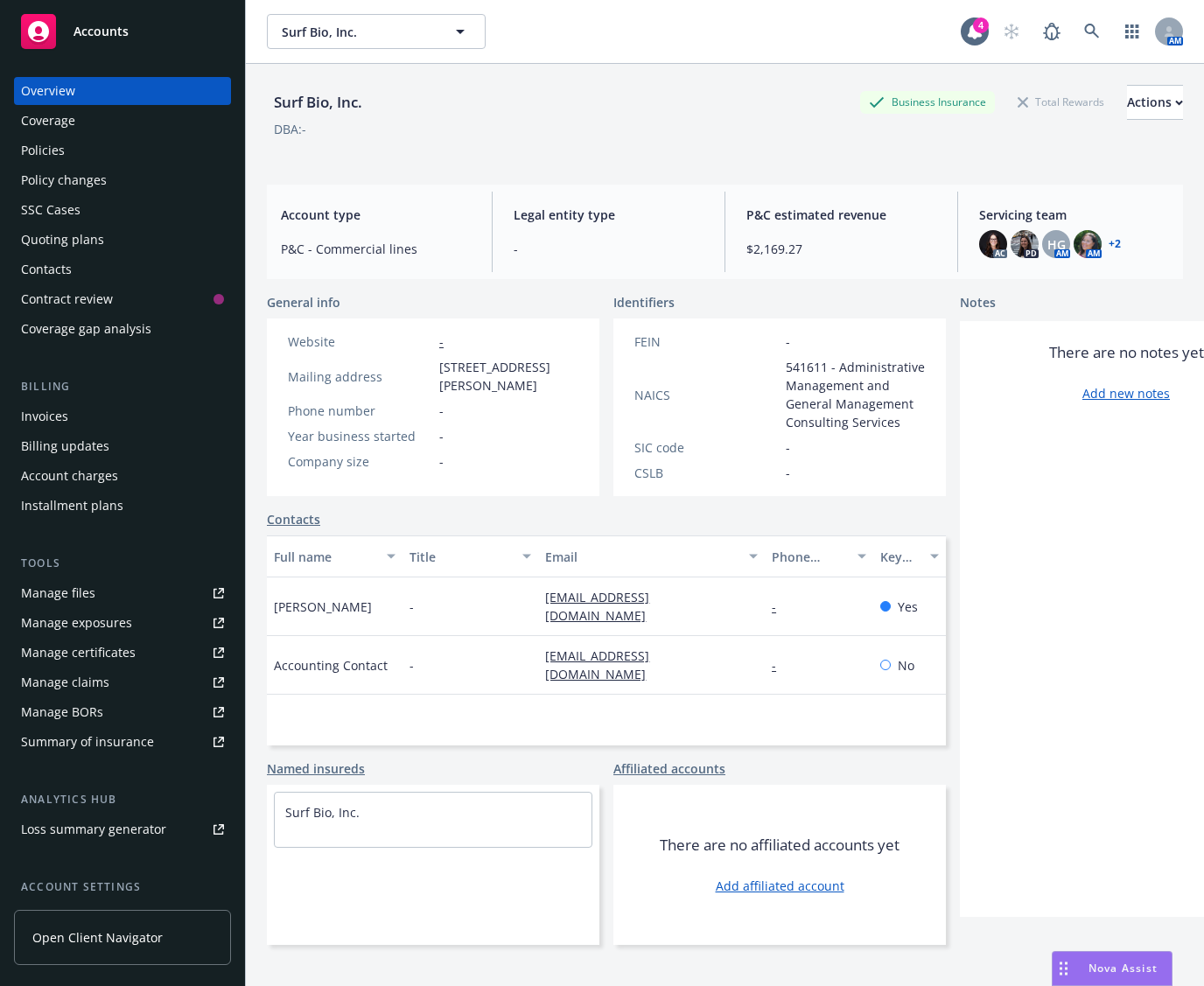
click at [272, 119] on div "Surf Bio, Inc." at bounding box center [317, 102] width 102 height 35
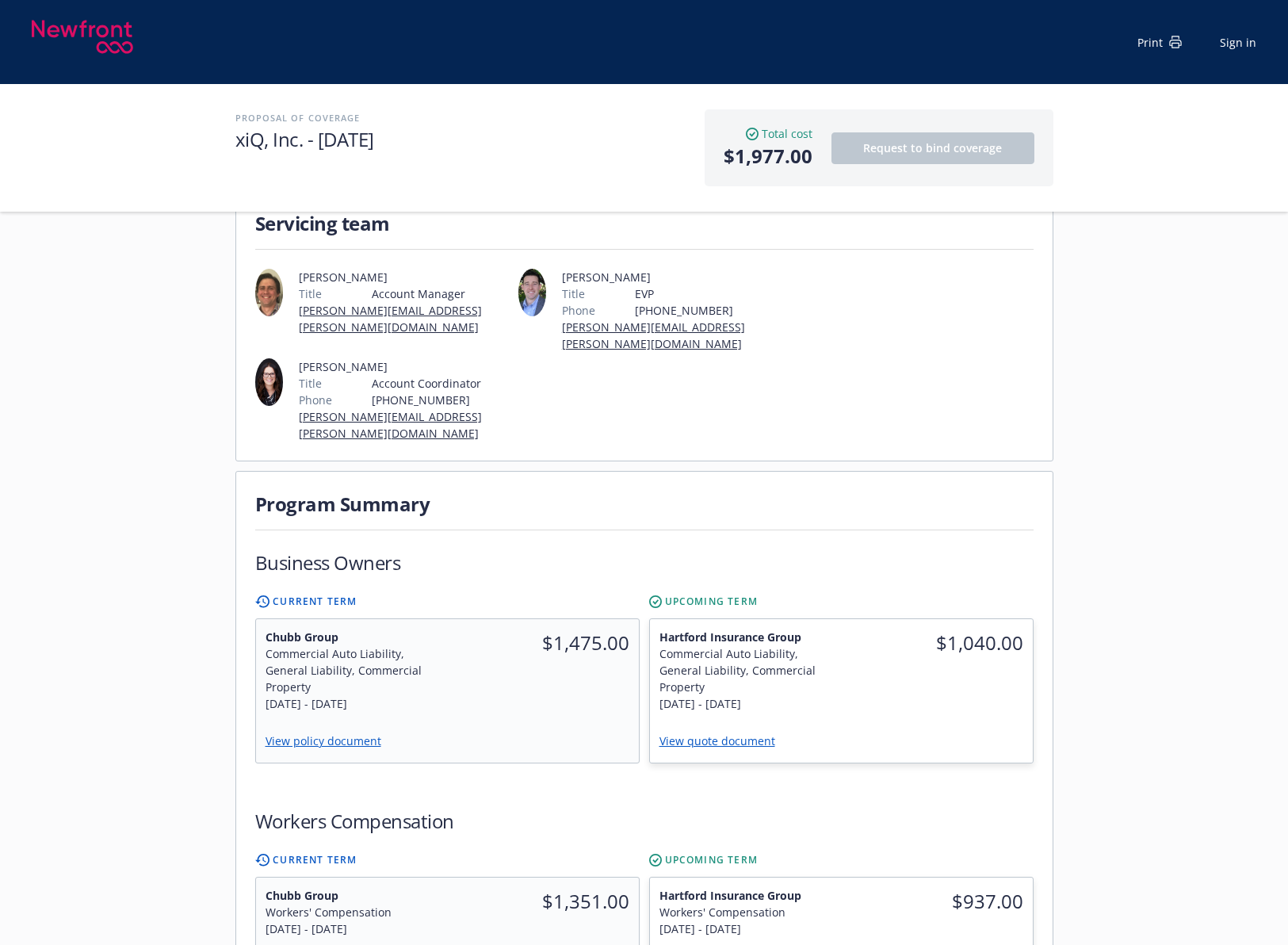
scroll to position [158, 0]
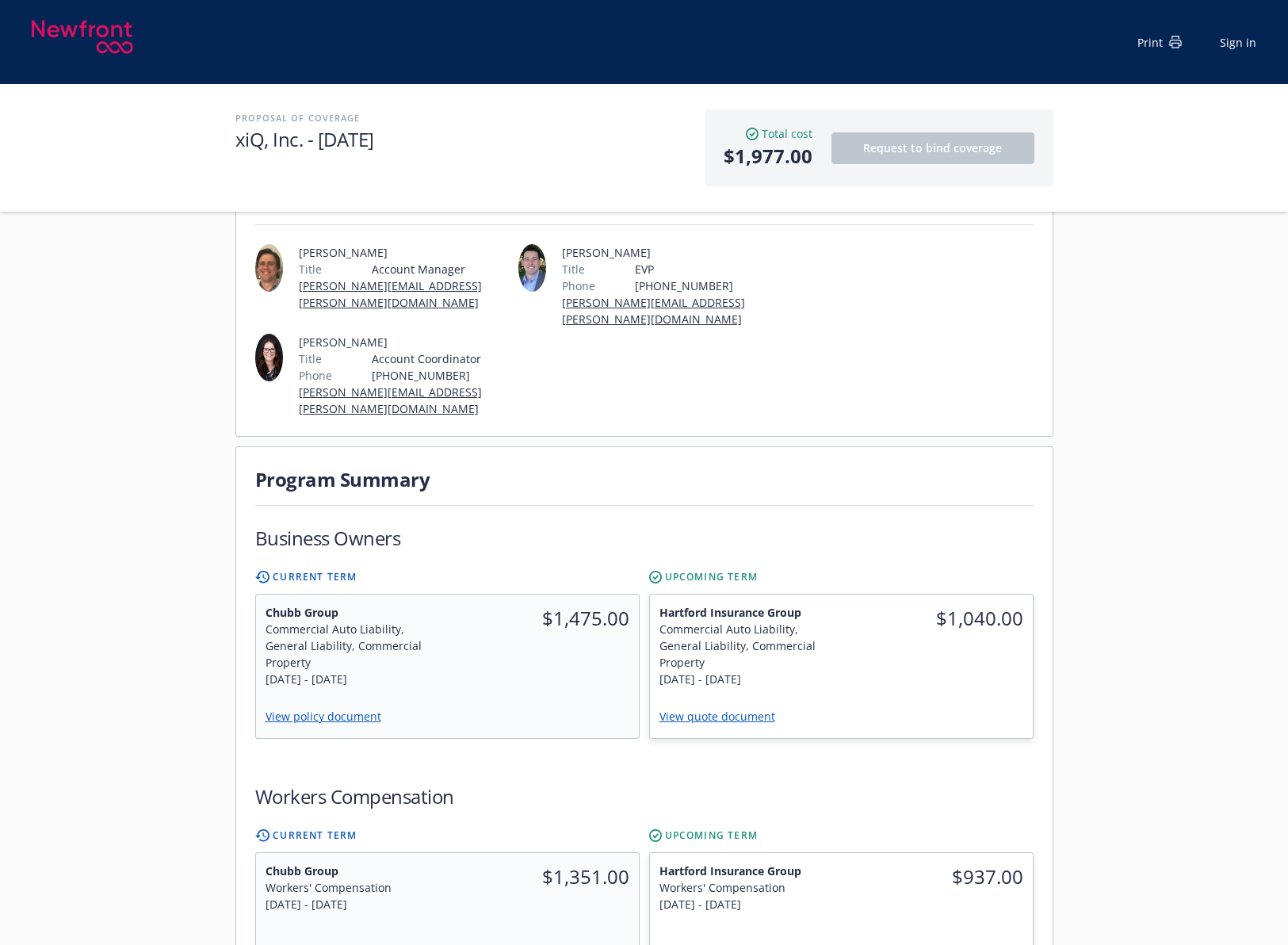
click at [1082, 413] on div "Servicing team Nicholas Baldwin Title Account Manager nicholas.baldwin@newfront…" at bounding box center [644, 949] width 1288 height 1656
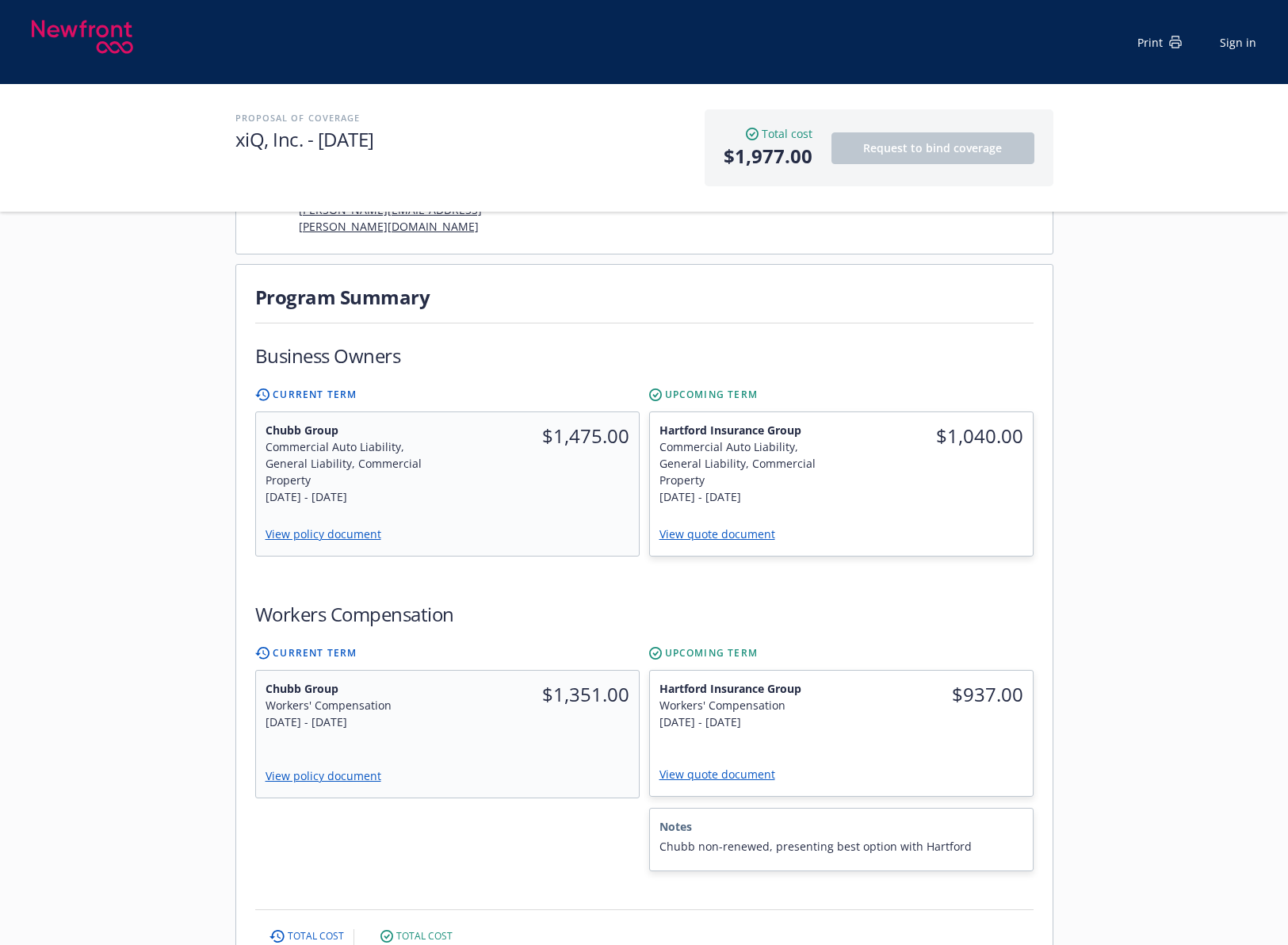
scroll to position [396, 0]
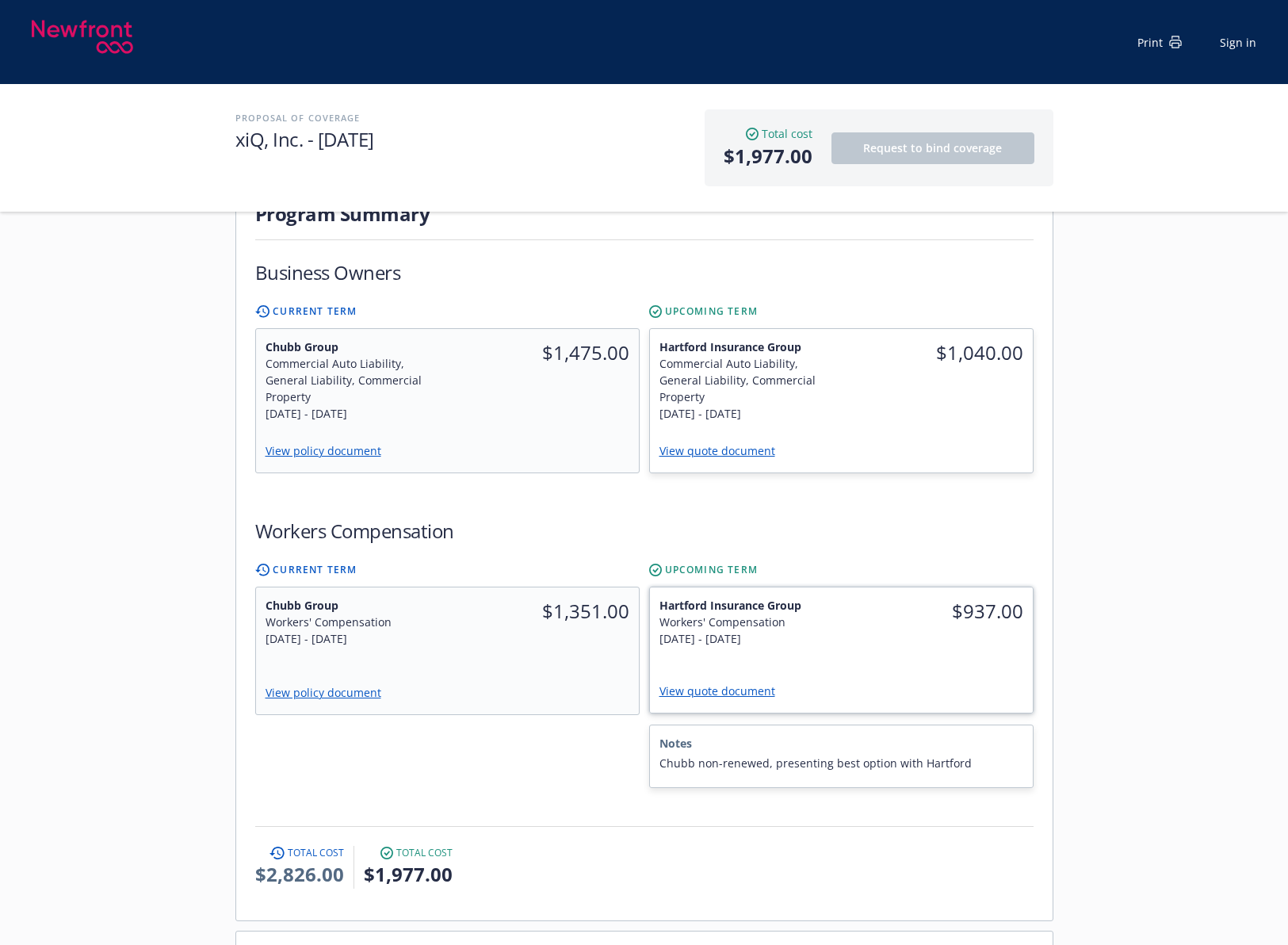
scroll to position [396, 0]
